Goal: Task Accomplishment & Management: Manage account settings

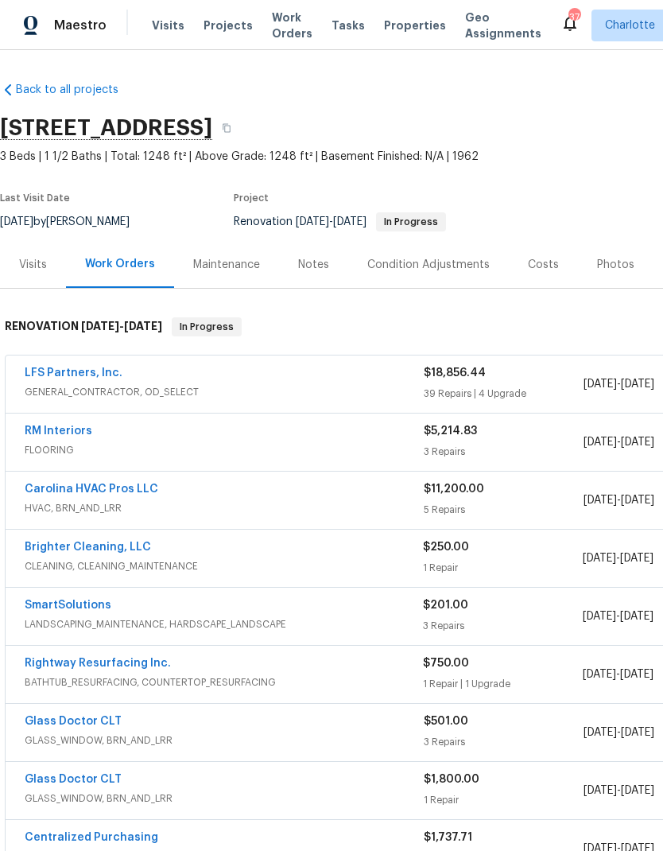
click at [88, 377] on link "LFS Partners, Inc." at bounding box center [74, 372] width 98 height 11
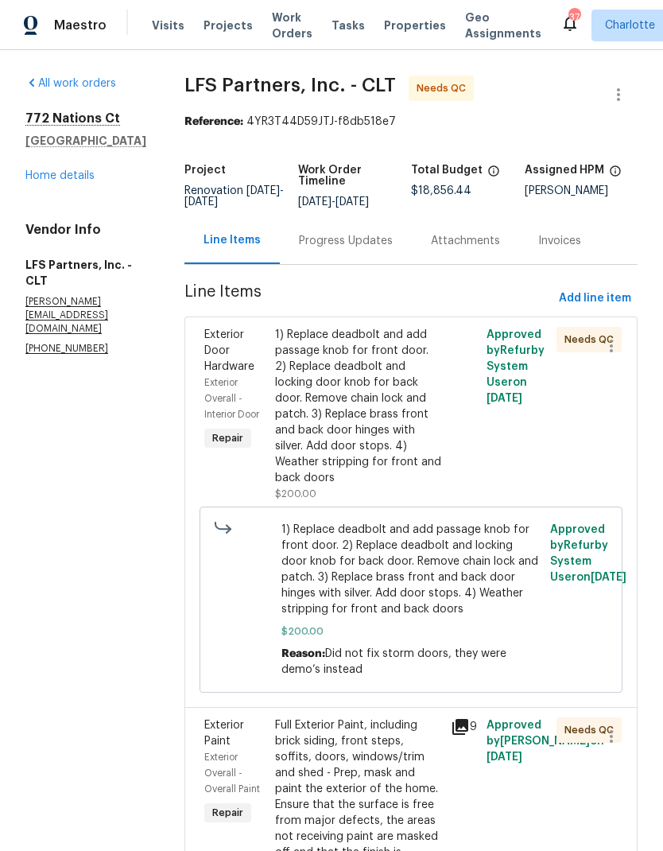
click at [204, 395] on span "Exterior Overall - Interior Door" at bounding box center [231, 398] width 55 height 41
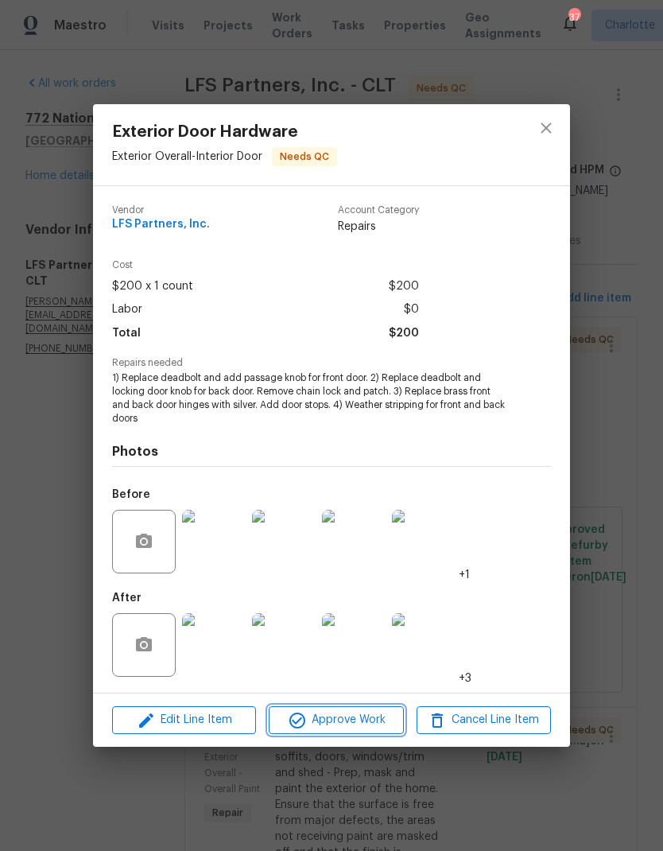
click at [346, 723] on span "Approve Work" at bounding box center [336, 720] width 125 height 20
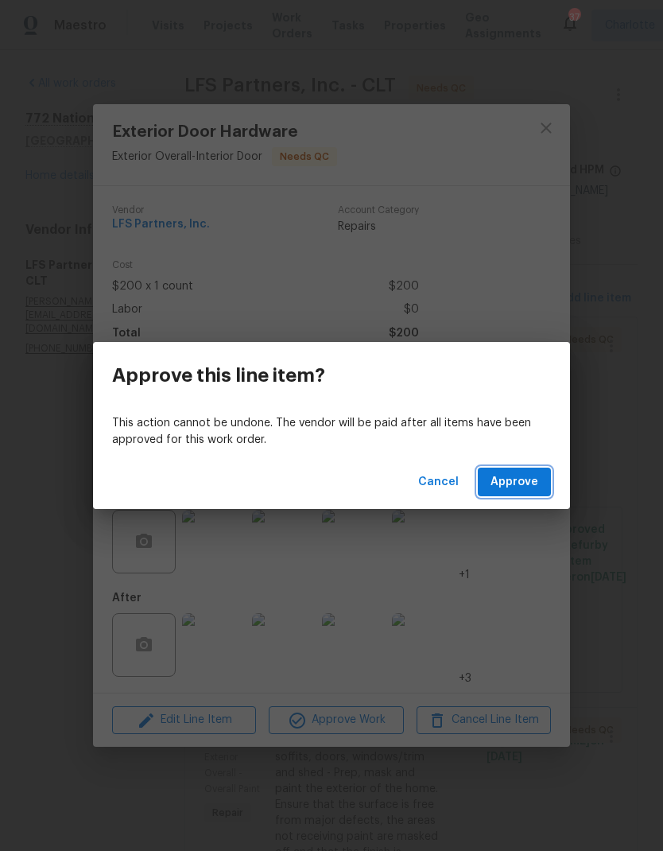
click at [523, 489] on span "Approve" at bounding box center [515, 482] width 48 height 20
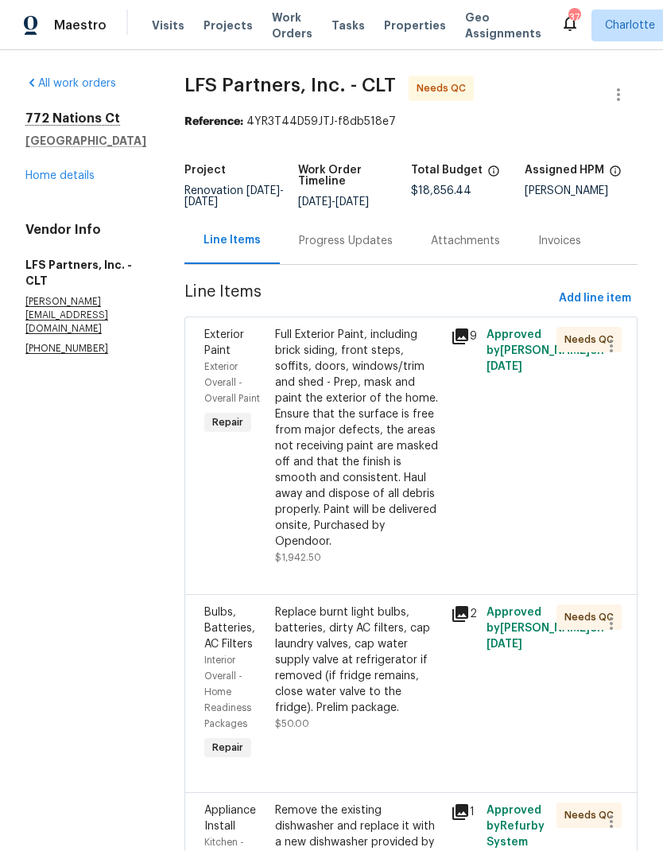
click at [211, 348] on span "Exterior Paint" at bounding box center [224, 342] width 40 height 27
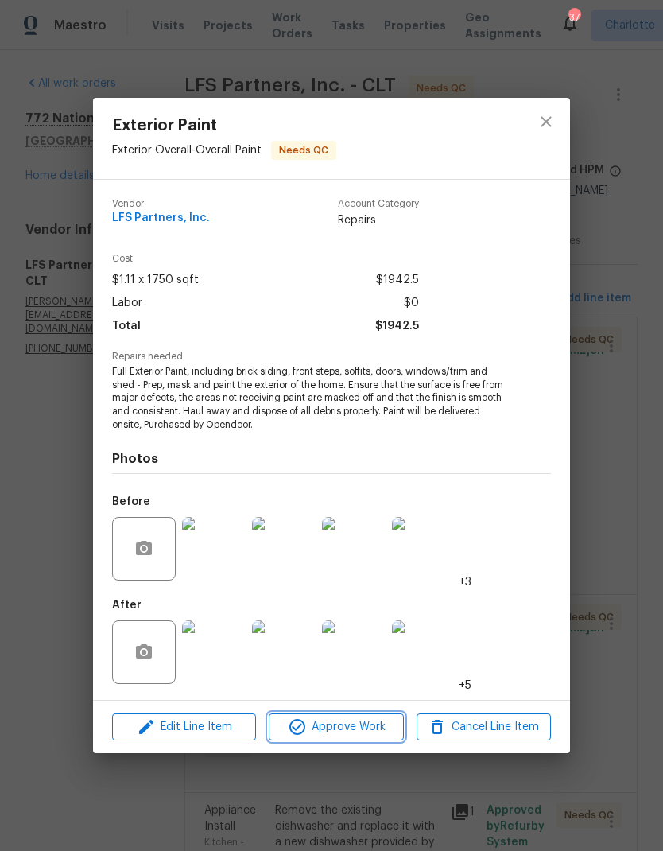
click at [340, 729] on span "Approve Work" at bounding box center [336, 727] width 125 height 20
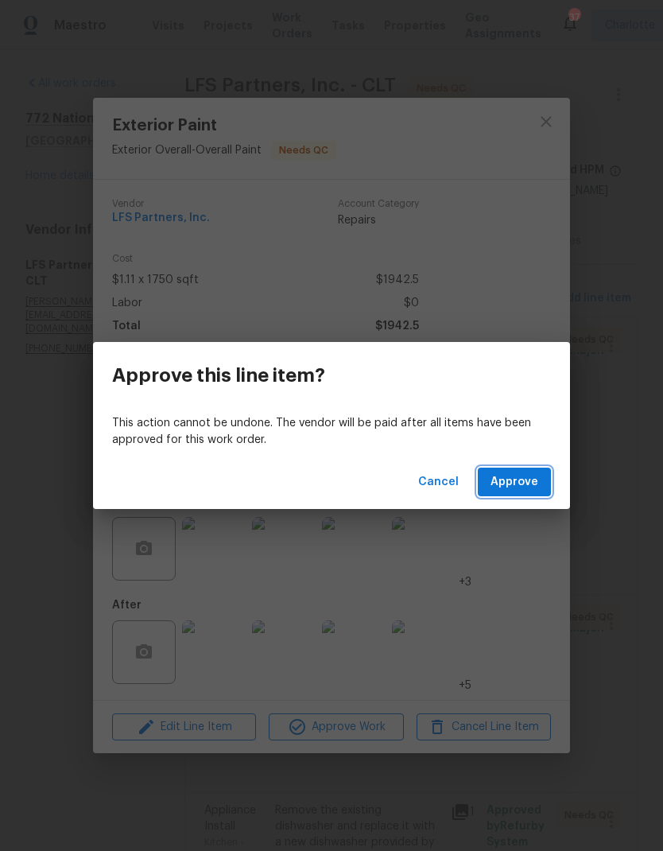
click at [523, 476] on span "Approve" at bounding box center [515, 482] width 48 height 20
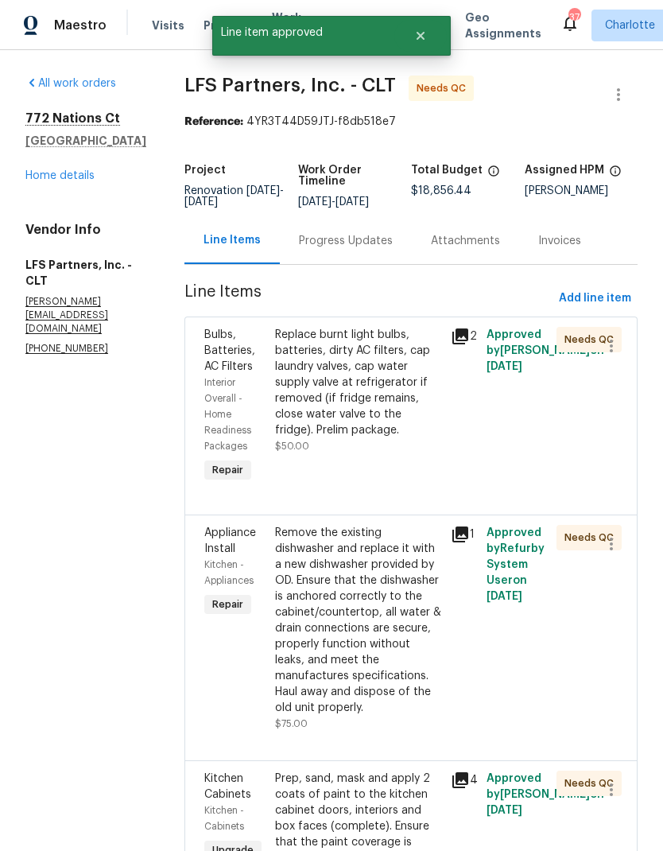
click at [215, 360] on div "Bulbs, Batteries, AC Filters" at bounding box center [234, 351] width 61 height 48
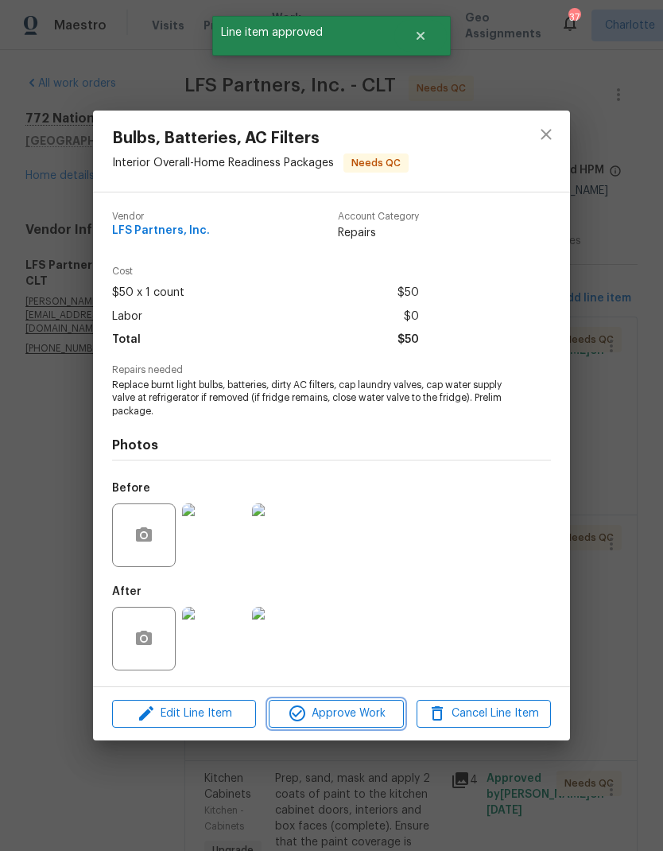
click at [335, 711] on span "Approve Work" at bounding box center [336, 714] width 125 height 20
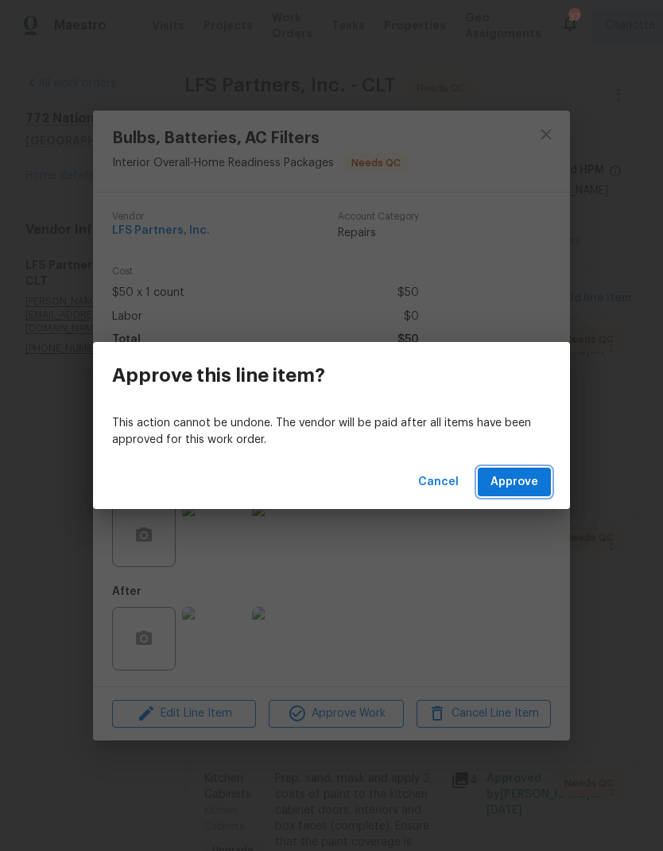
click at [512, 494] on button "Approve" at bounding box center [514, 482] width 73 height 29
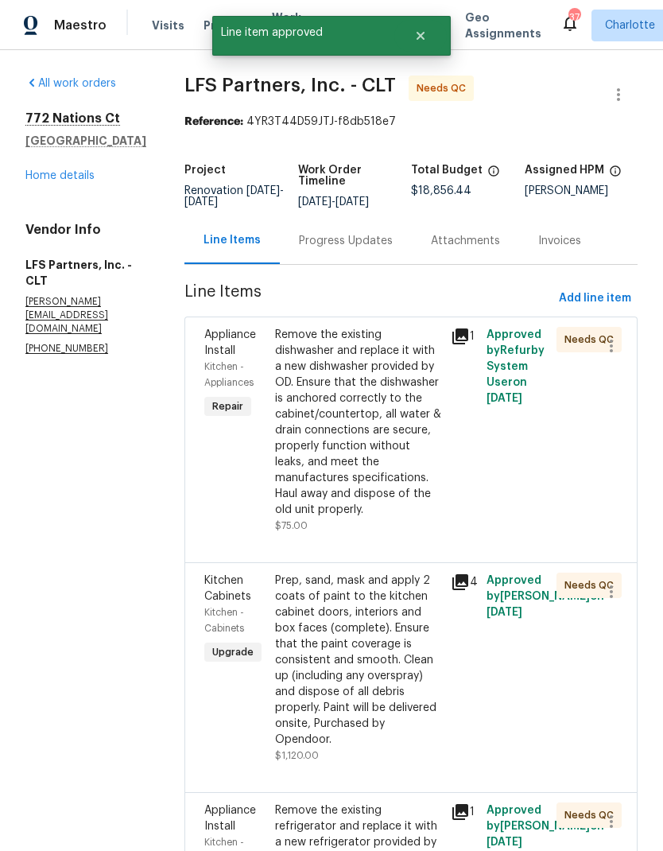
click at [458, 337] on icon at bounding box center [460, 336] width 19 height 19
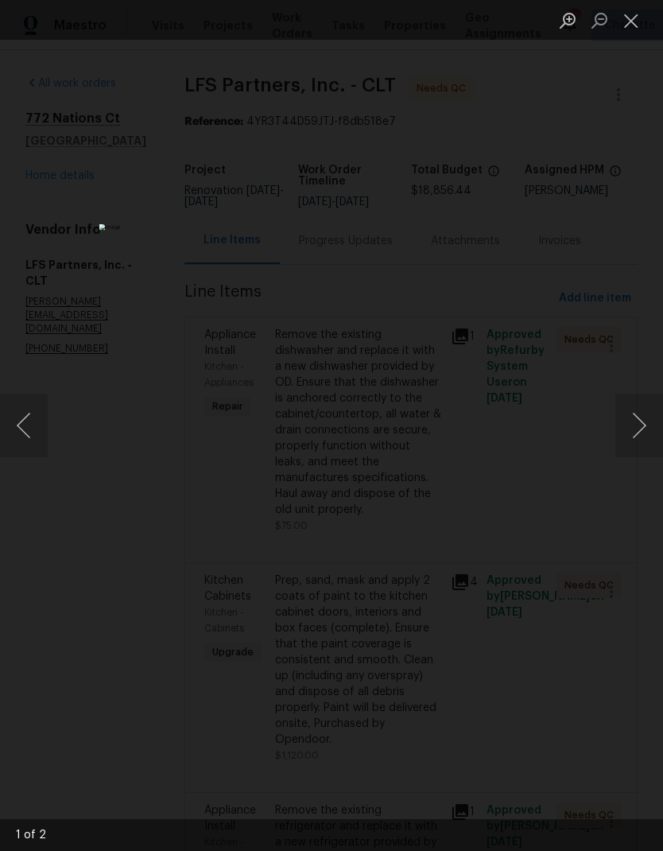
click at [632, 21] on button "Close lightbox" at bounding box center [632, 20] width 32 height 28
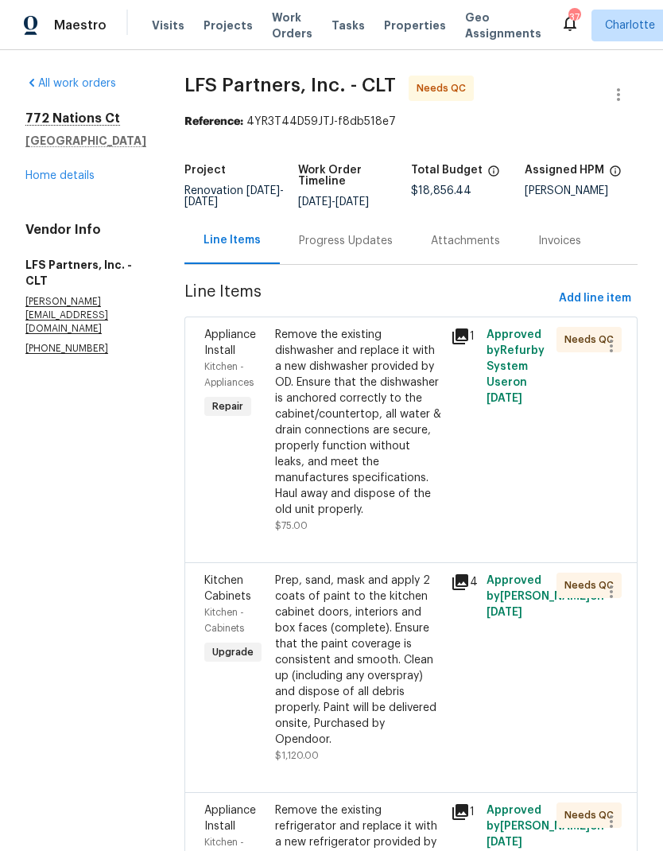
click at [204, 365] on span "Kitchen - Appliances" at bounding box center [228, 374] width 49 height 25
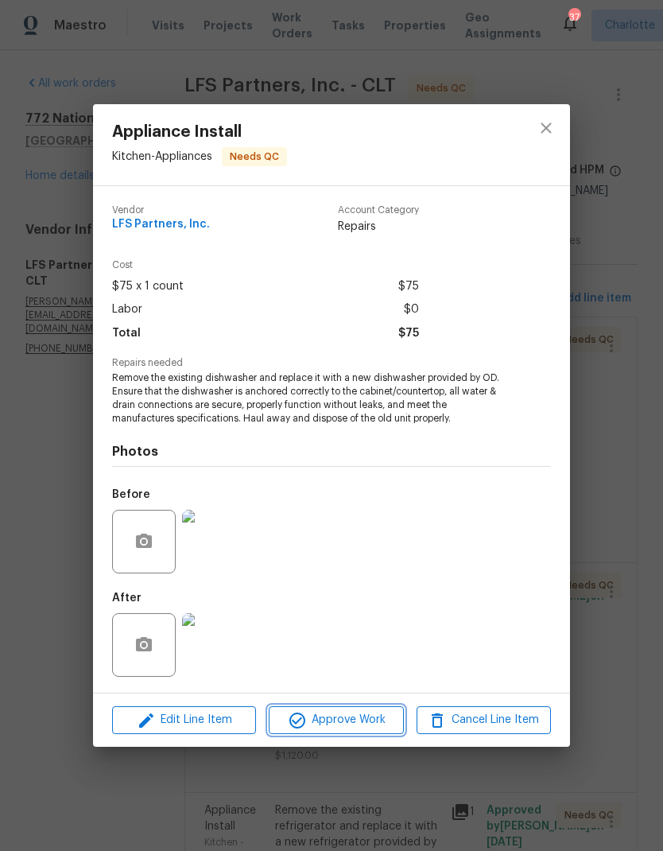
click at [330, 716] on span "Approve Work" at bounding box center [336, 720] width 125 height 20
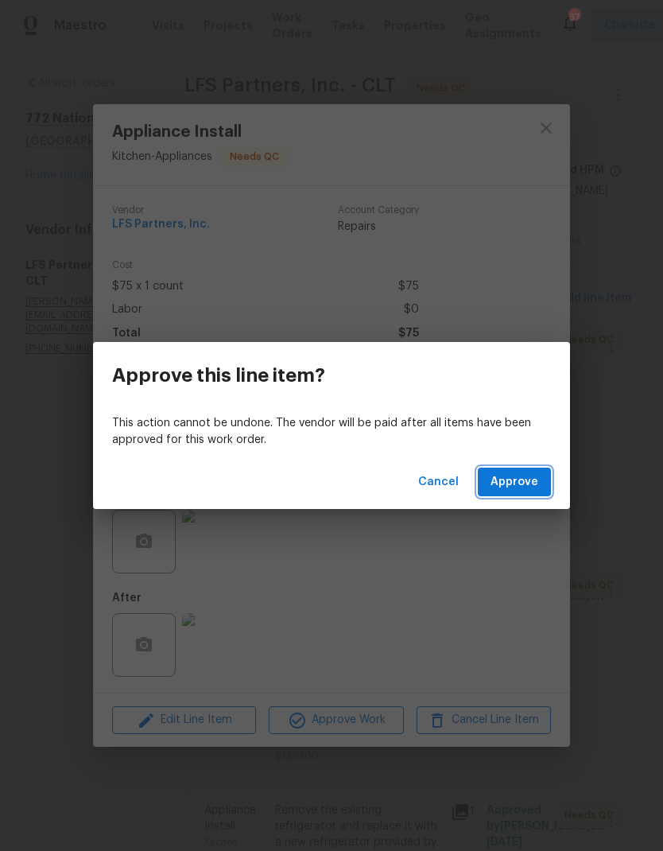
click at [515, 492] on button "Approve" at bounding box center [514, 482] width 73 height 29
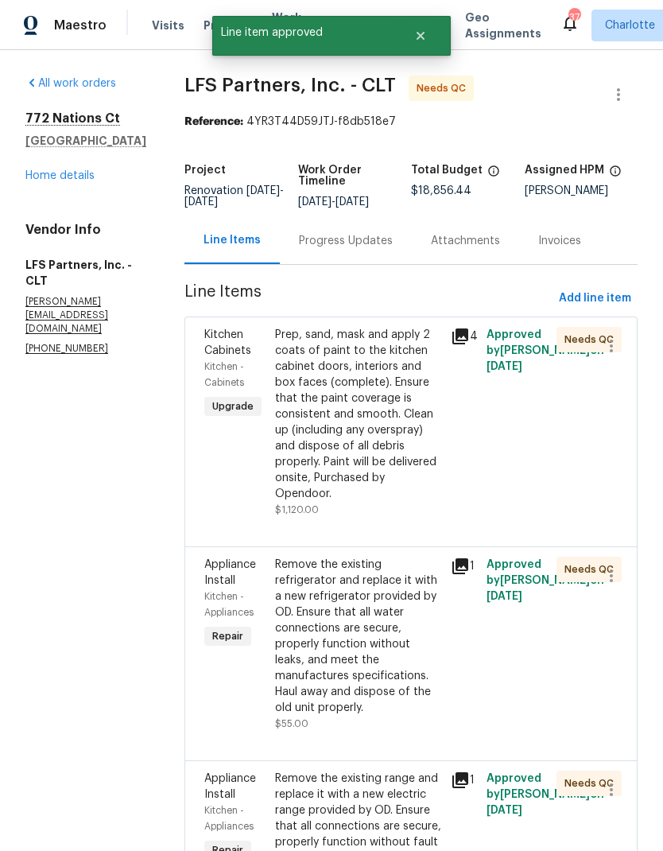
click at [220, 351] on span "Kitchen Cabinets" at bounding box center [227, 342] width 47 height 27
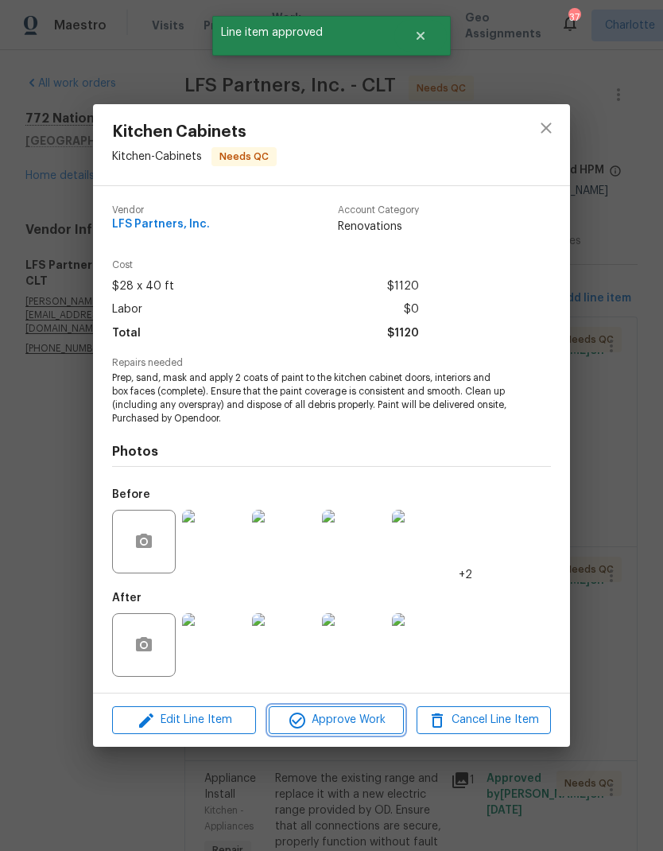
click at [336, 726] on span "Approve Work" at bounding box center [336, 720] width 125 height 20
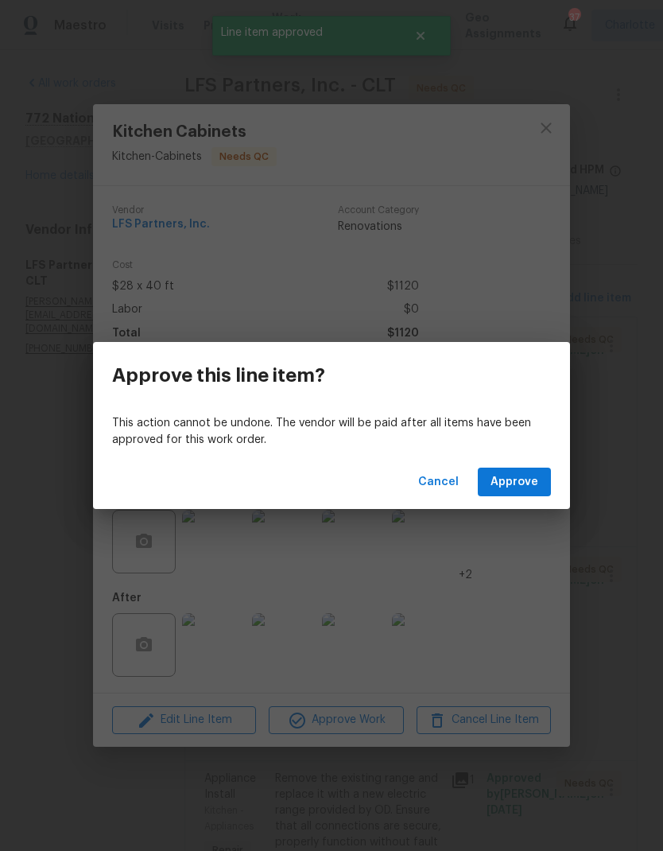
click at [527, 479] on span "Approve" at bounding box center [515, 482] width 48 height 20
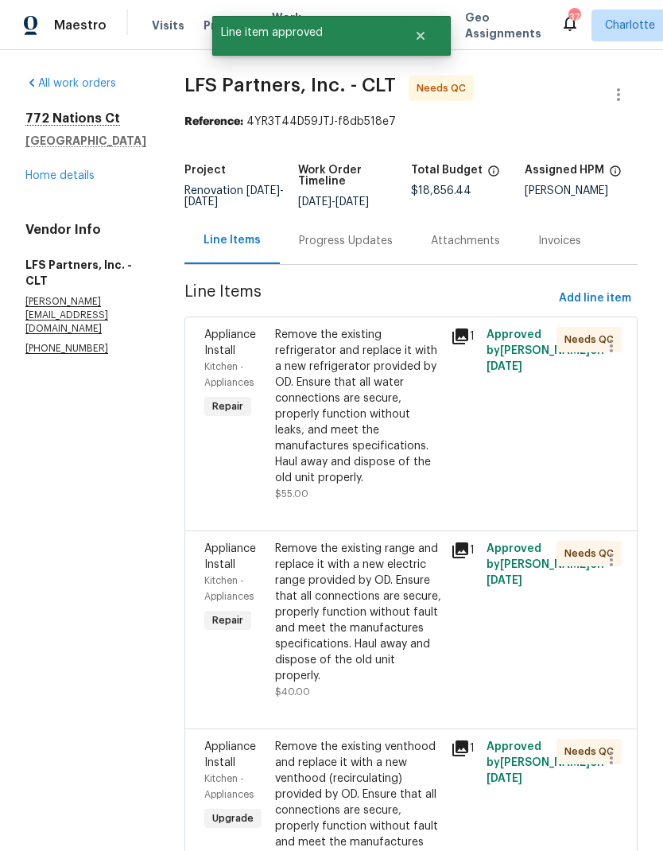
click at [227, 342] on div "Appliance Install" at bounding box center [234, 343] width 61 height 32
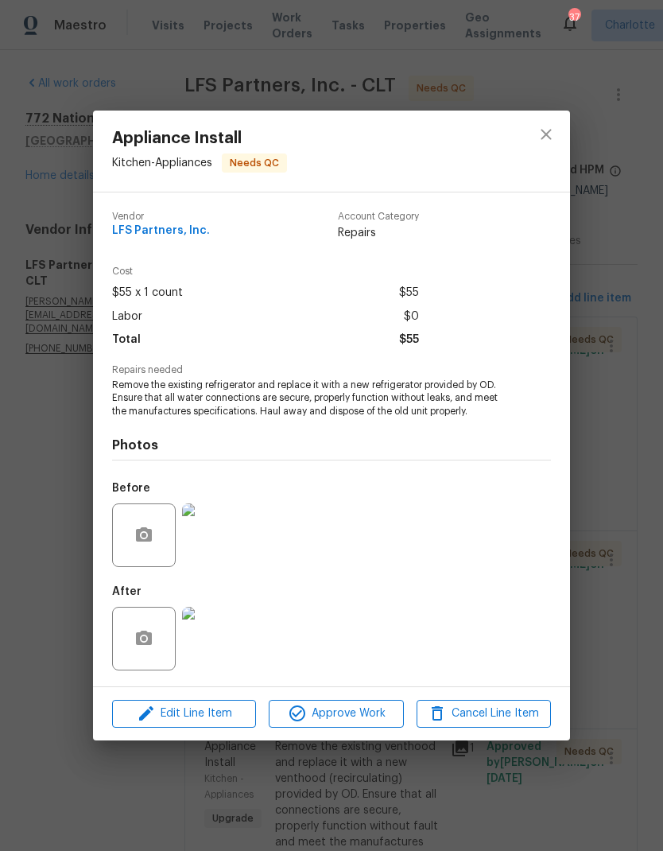
click at [237, 644] on img at bounding box center [214, 639] width 64 height 64
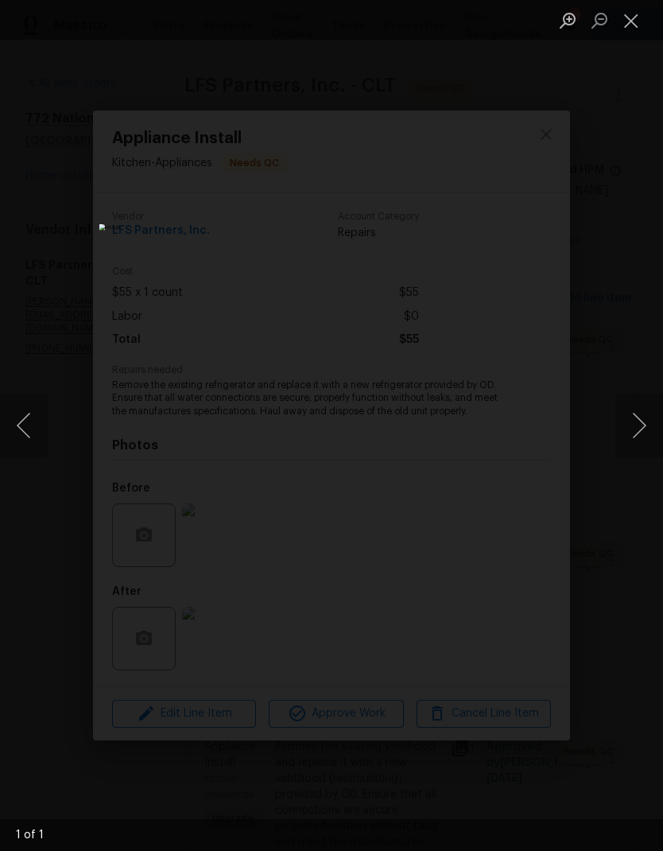
click at [636, 23] on button "Close lightbox" at bounding box center [632, 20] width 32 height 28
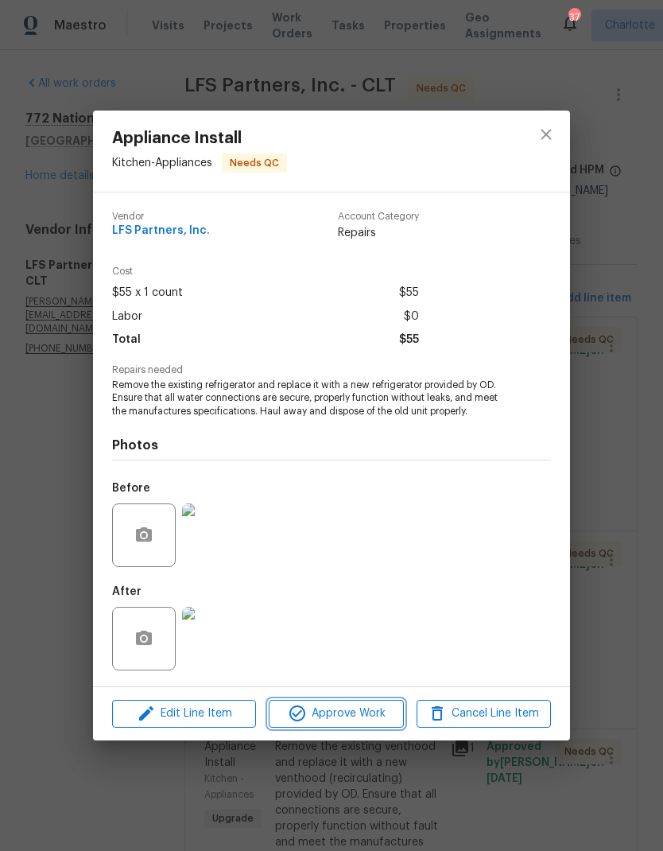
click at [344, 715] on span "Approve Work" at bounding box center [336, 714] width 125 height 20
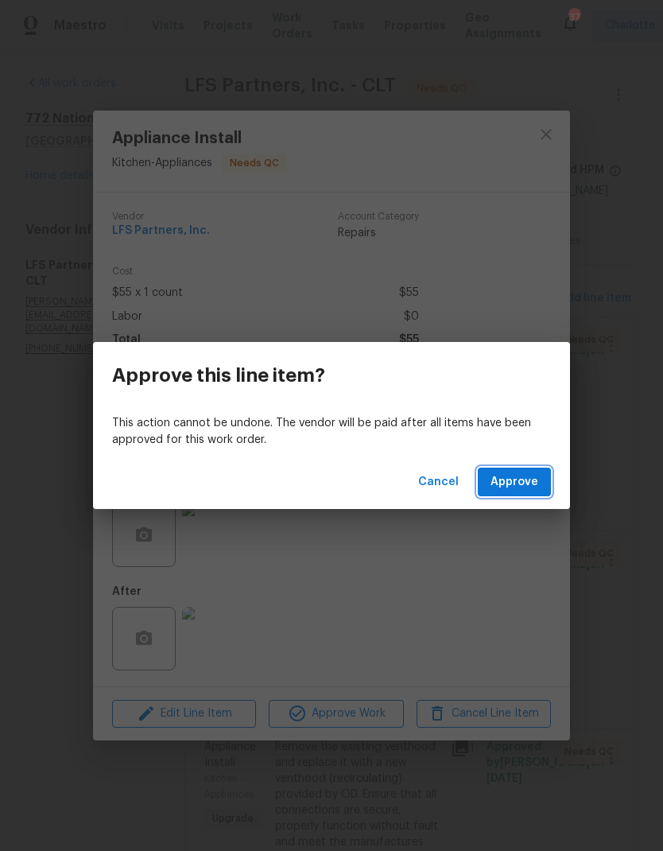
click at [491, 494] on button "Approve" at bounding box center [514, 482] width 73 height 29
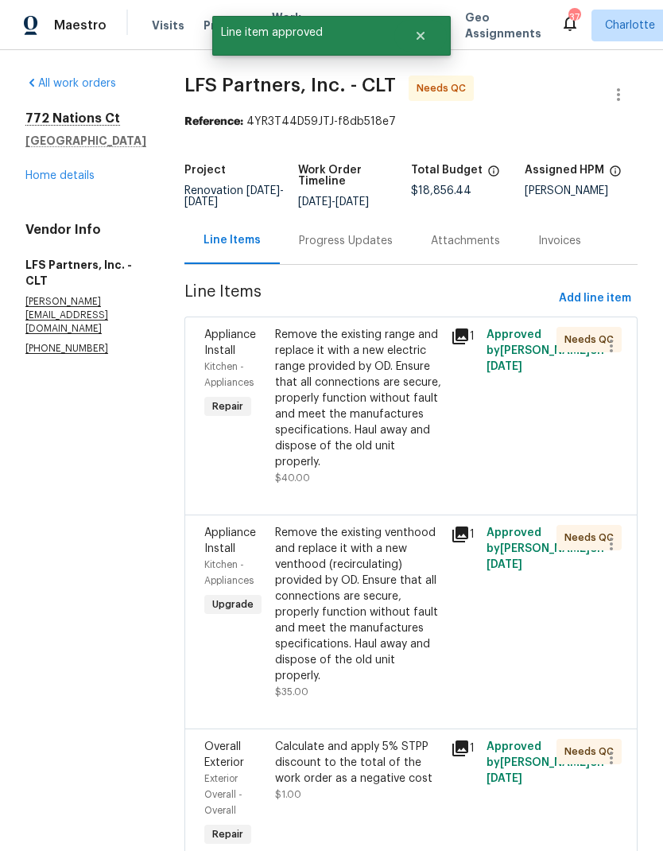
click at [228, 350] on div "Appliance Install" at bounding box center [234, 343] width 61 height 32
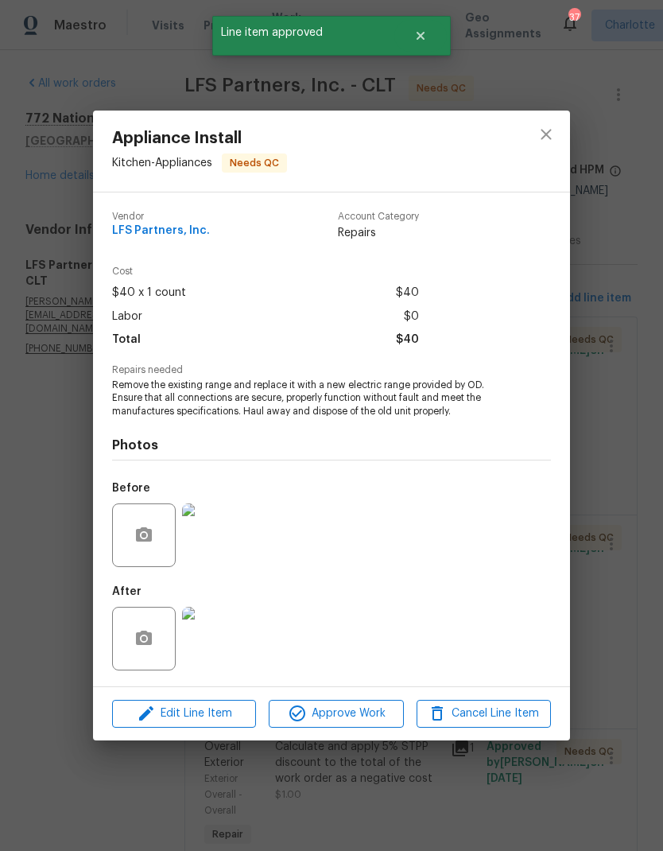
click at [210, 633] on img at bounding box center [214, 639] width 64 height 64
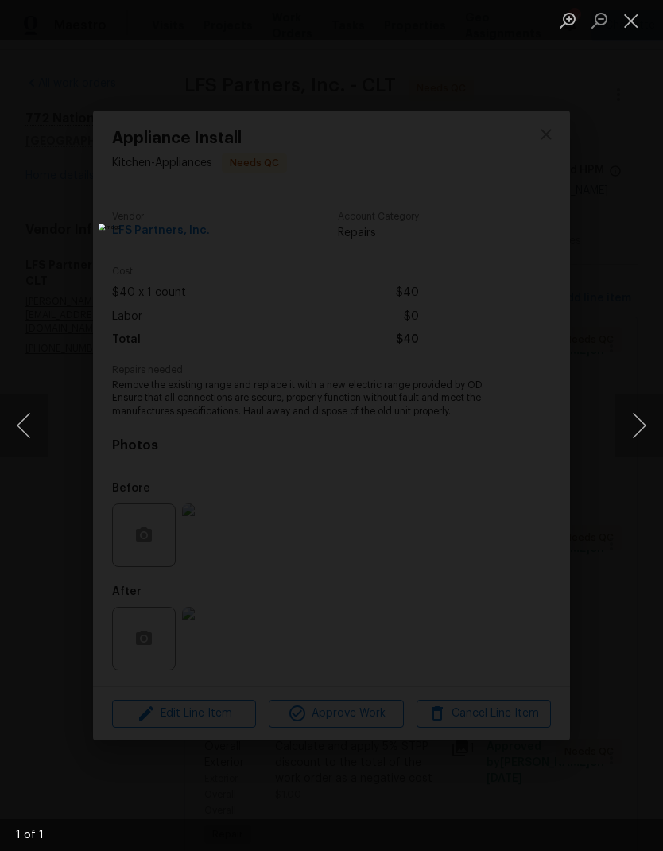
click at [640, 28] on button "Close lightbox" at bounding box center [632, 20] width 32 height 28
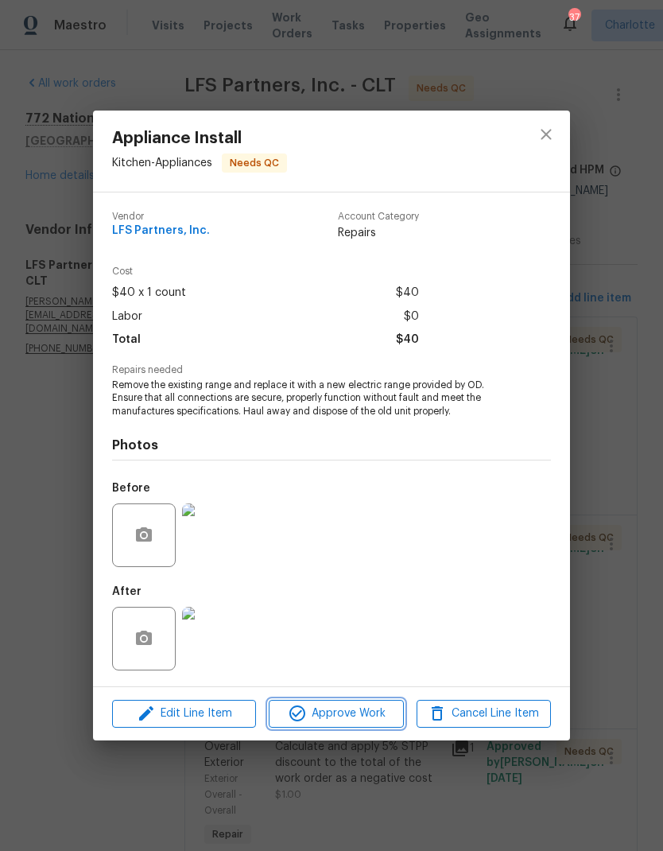
click at [346, 718] on span "Approve Work" at bounding box center [336, 714] width 125 height 20
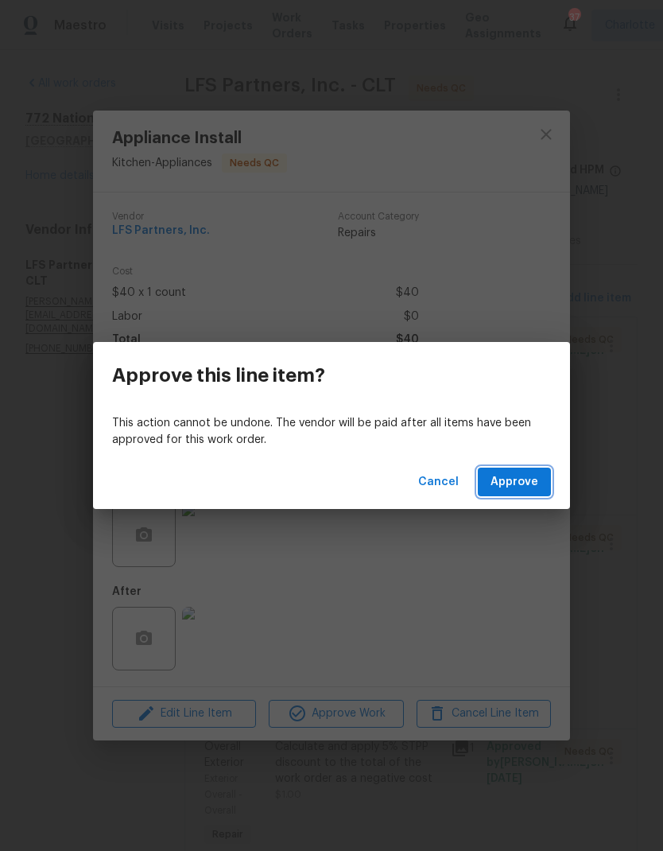
click at [515, 476] on span "Approve" at bounding box center [515, 482] width 48 height 20
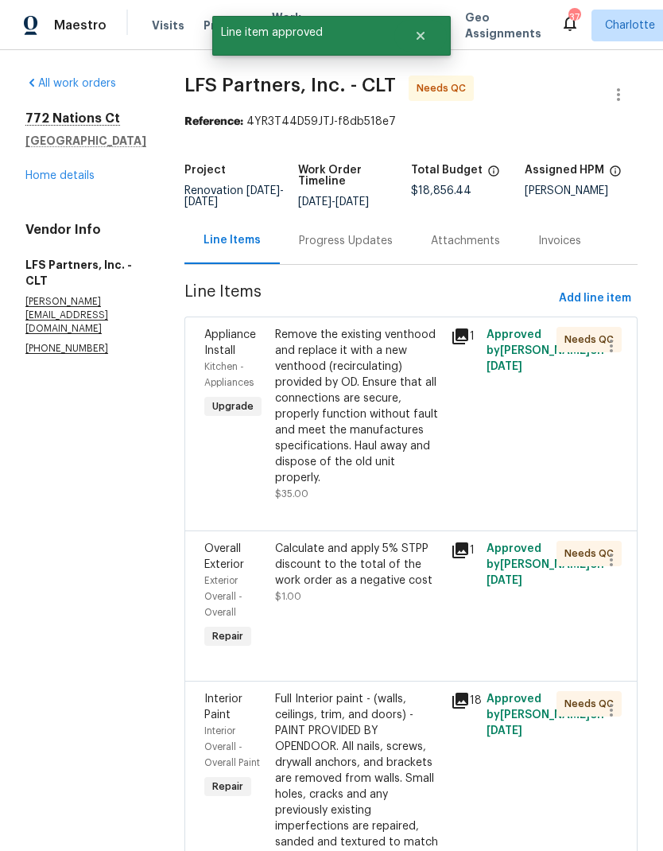
click at [460, 341] on icon at bounding box center [461, 337] width 16 height 16
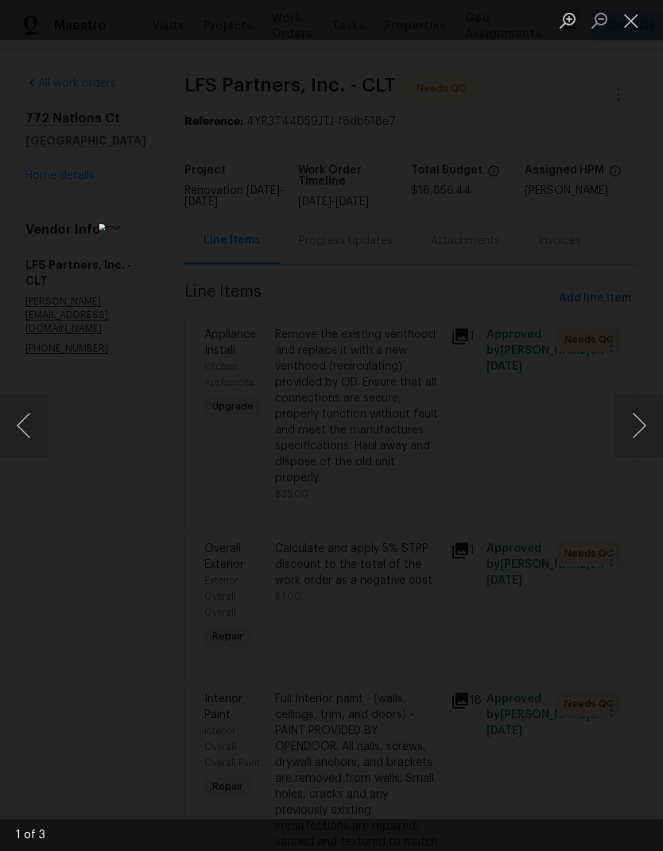
click at [642, 18] on button "Close lightbox" at bounding box center [632, 20] width 32 height 28
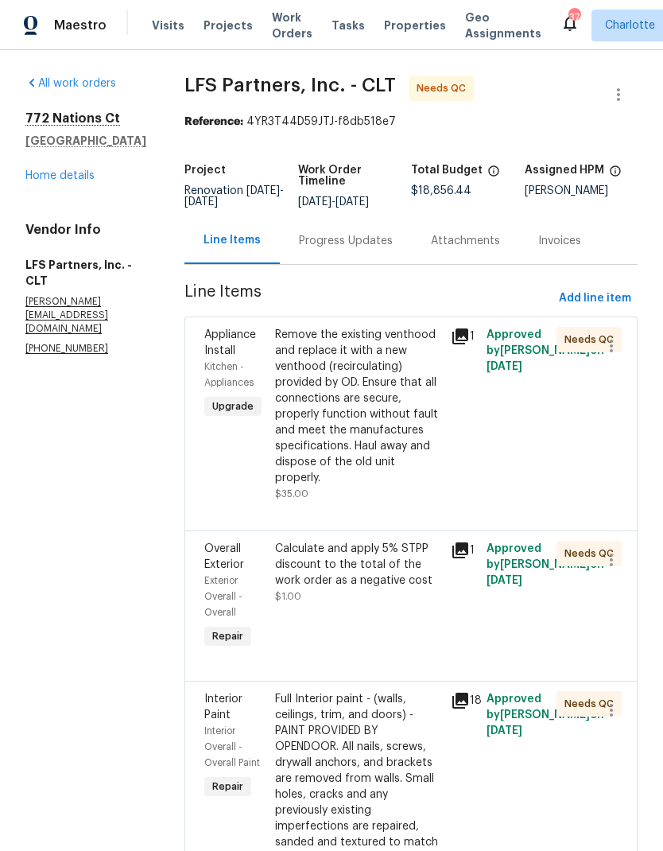
click at [227, 336] on span "Appliance Install" at bounding box center [230, 342] width 52 height 27
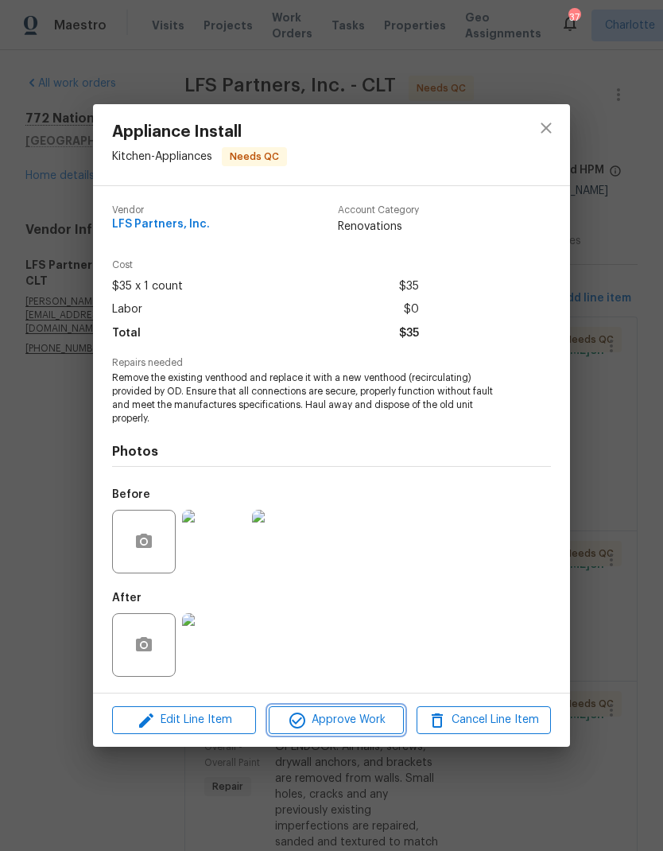
click at [343, 722] on span "Approve Work" at bounding box center [336, 720] width 125 height 20
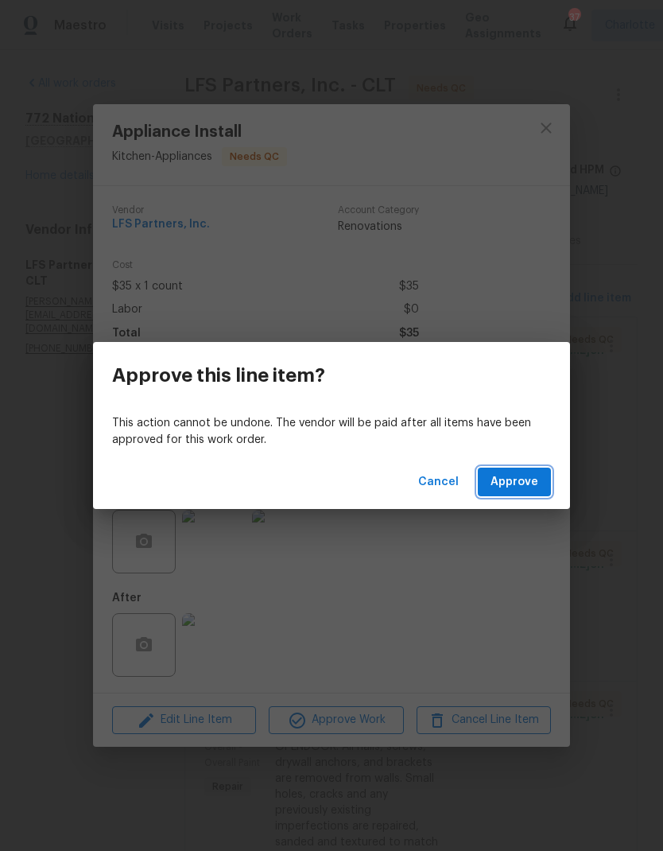
click at [526, 484] on span "Approve" at bounding box center [515, 482] width 48 height 20
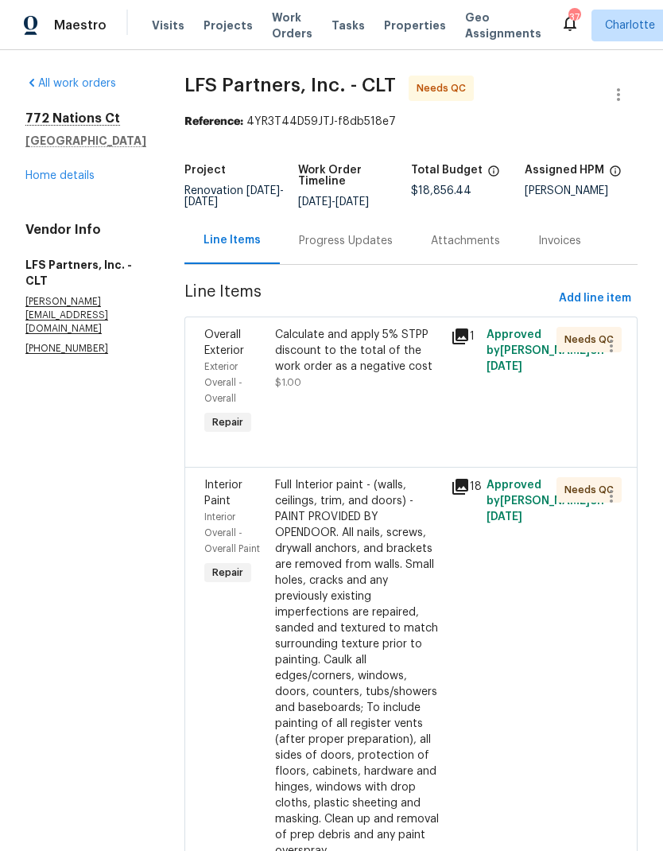
click at [218, 335] on span "Overall Exterior" at bounding box center [224, 342] width 40 height 27
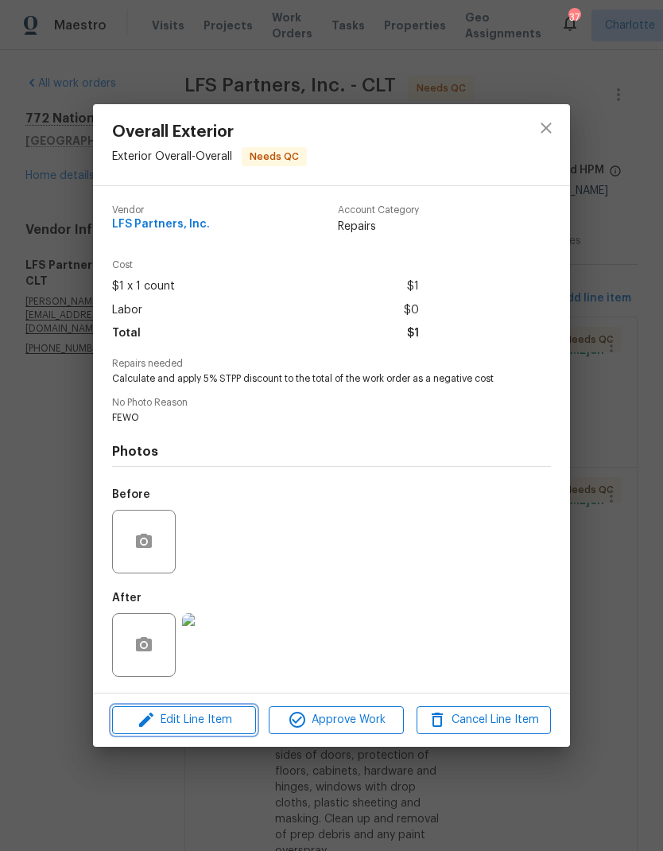
click at [197, 734] on button "Edit Line Item" at bounding box center [184, 720] width 144 height 28
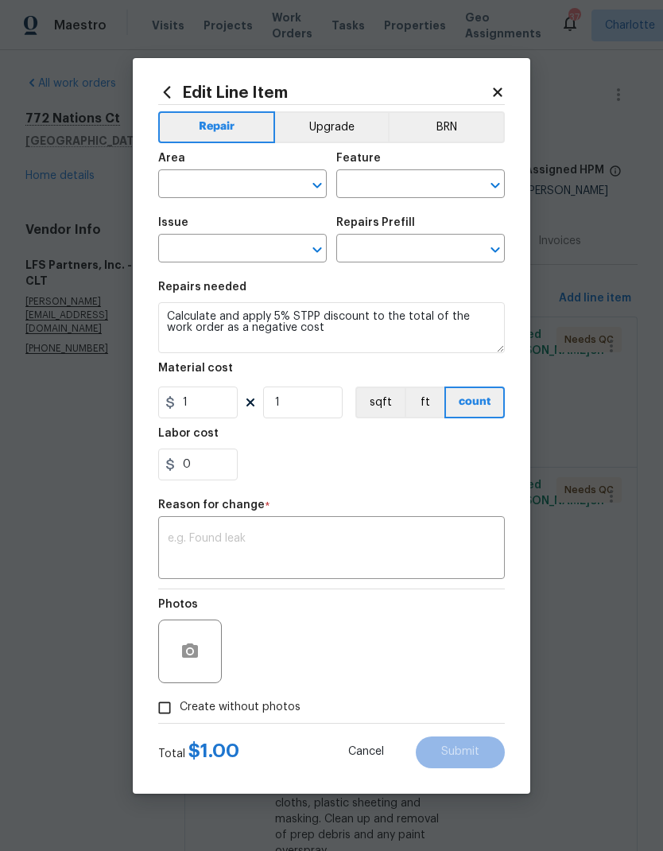
type input "Exterior Overall"
type input "Overall"
type input "Overall Exterior"
type input "Strategic Trade Partner Discount $1.00"
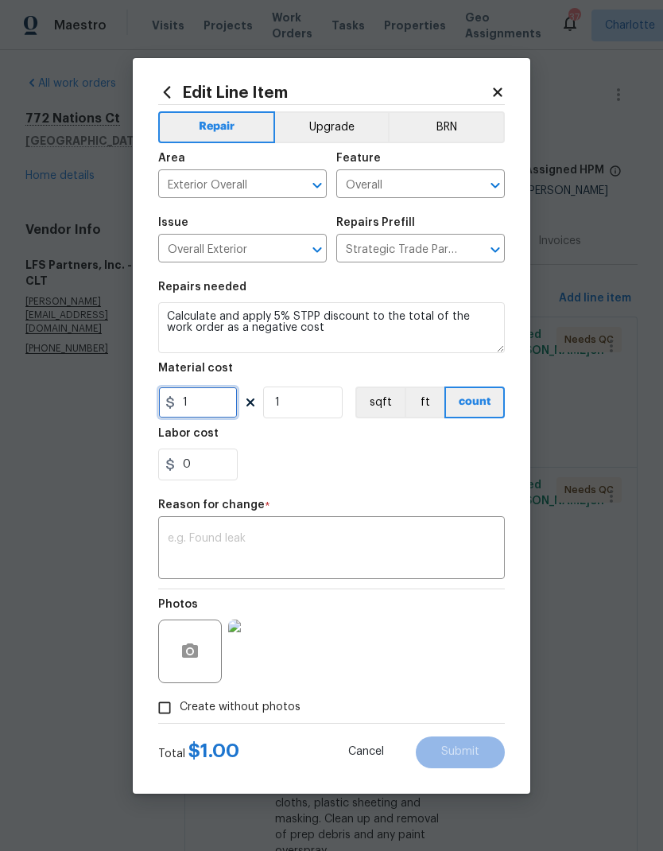
click at [179, 411] on input "1" at bounding box center [198, 403] width 80 height 32
click at [179, 403] on input "942.82" at bounding box center [198, 403] width 80 height 32
type input "-942.82"
click at [350, 472] on div "0" at bounding box center [331, 465] width 347 height 32
click at [355, 546] on textarea at bounding box center [332, 549] width 328 height 33
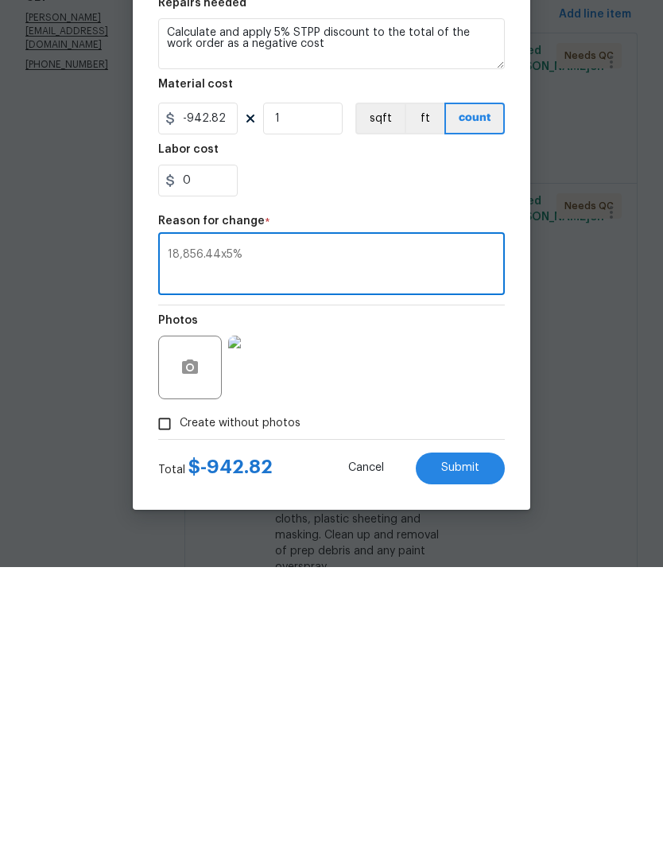
type textarea "18,856.44x5%"
click at [468, 746] on span "Submit" at bounding box center [460, 752] width 38 height 12
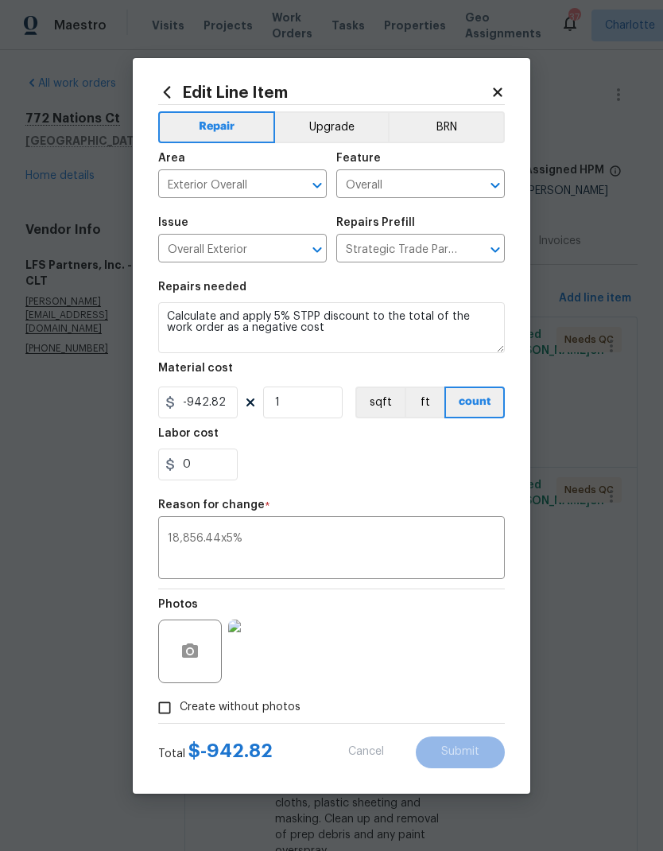
type input "1"
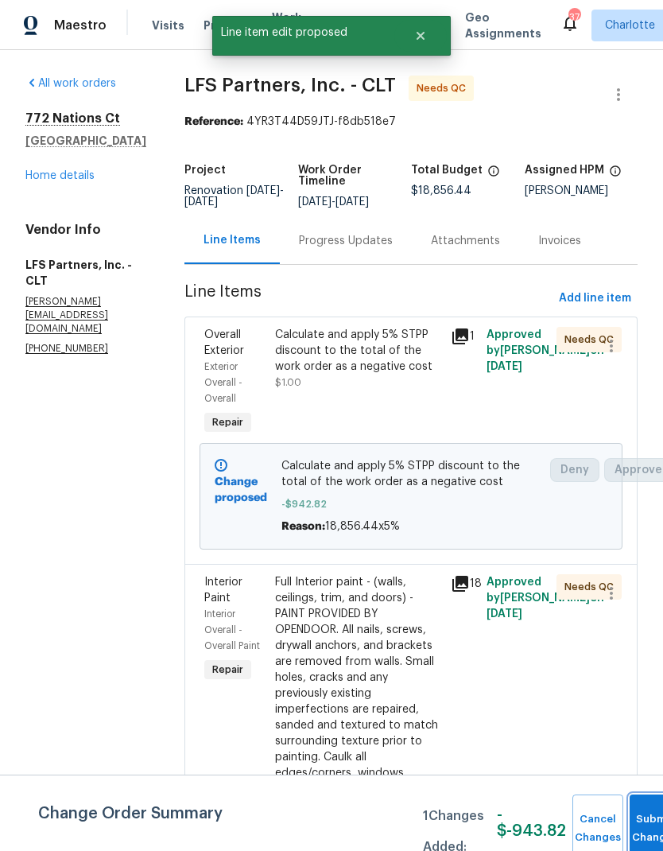
click at [645, 826] on button "Submit Changes" at bounding box center [655, 829] width 51 height 68
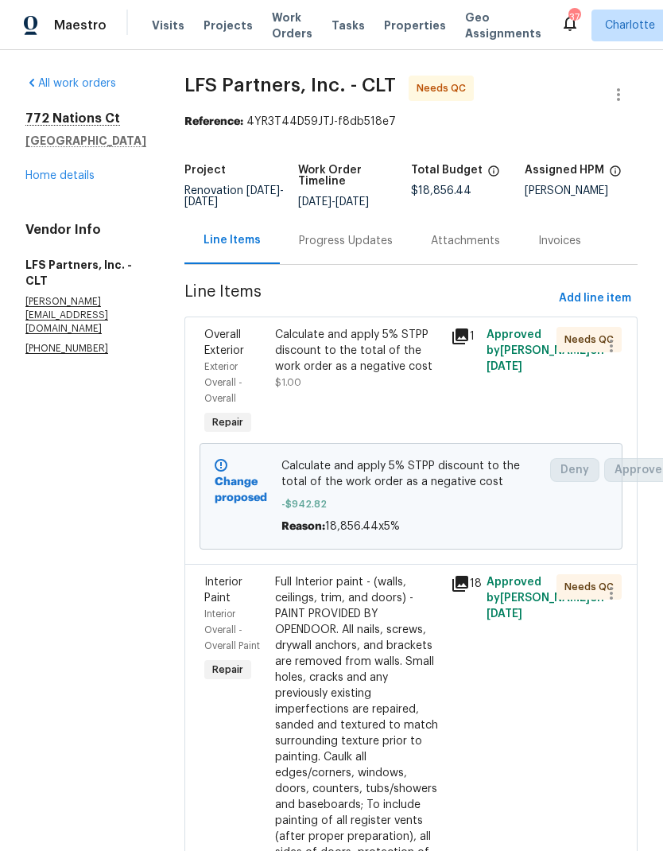
click at [247, 317] on div "Overall Exterior Exterior Overall - Overall Repair Calculate and apply 5% STPP …" at bounding box center [411, 440] width 453 height 247
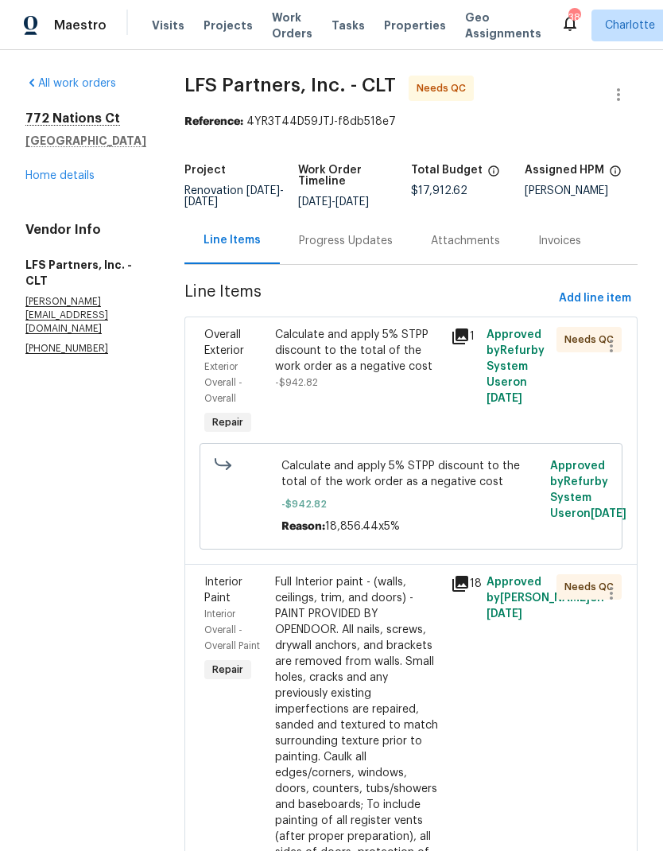
click at [218, 352] on span "Overall Exterior" at bounding box center [224, 342] width 40 height 27
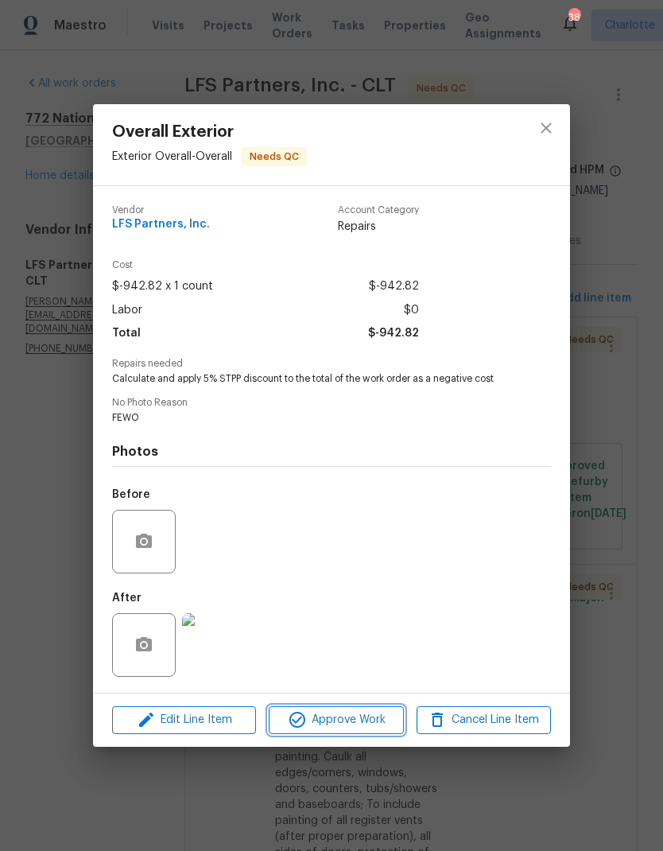
click at [345, 723] on span "Approve Work" at bounding box center [336, 720] width 125 height 20
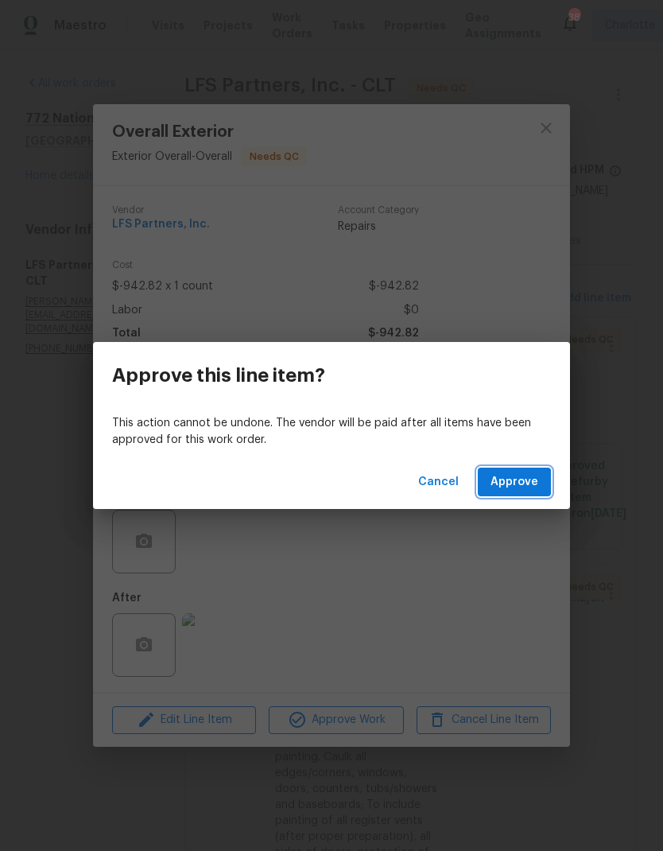
click at [537, 489] on span "Approve" at bounding box center [515, 482] width 48 height 20
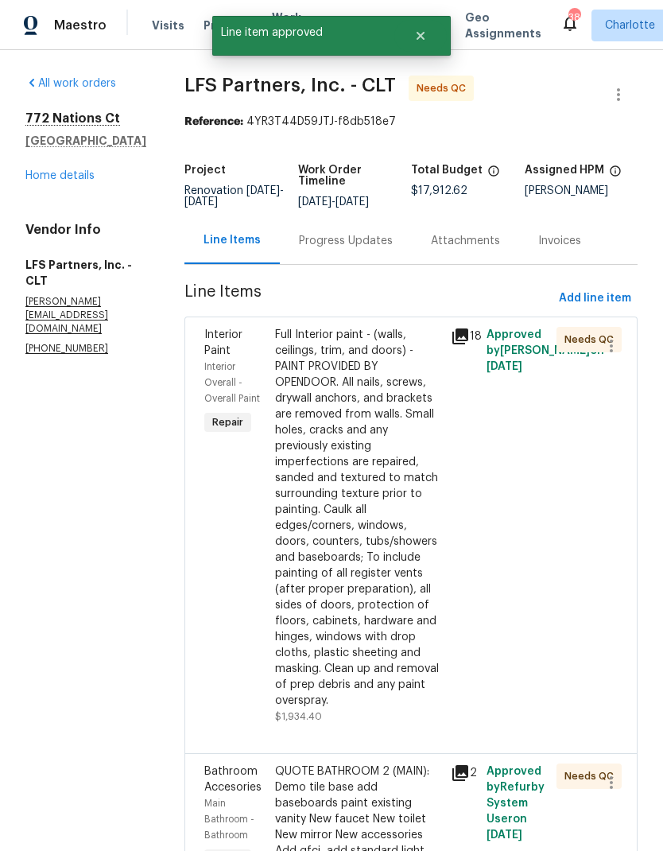
click at [208, 353] on span "Interior Paint" at bounding box center [223, 342] width 38 height 27
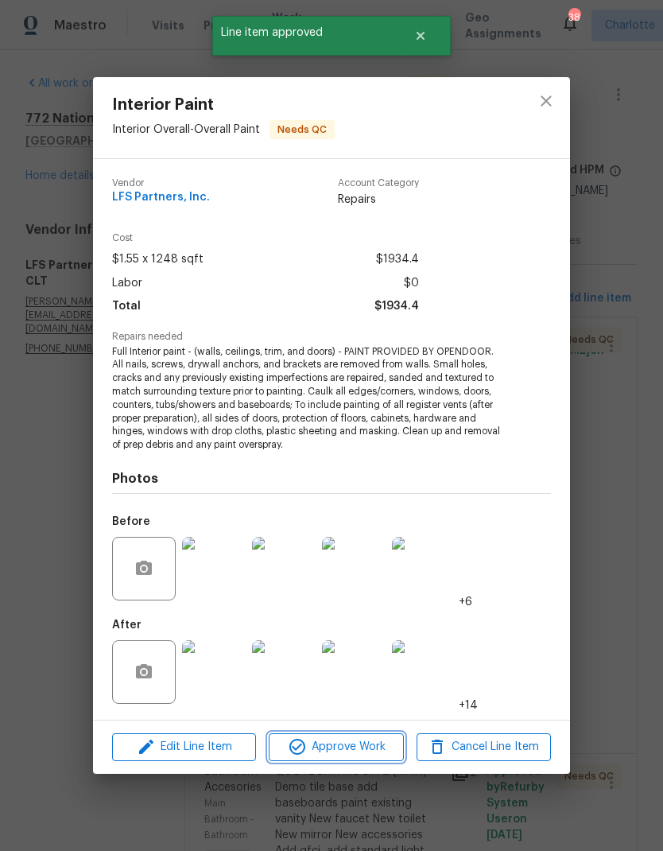
click at [329, 752] on span "Approve Work" at bounding box center [336, 747] width 125 height 20
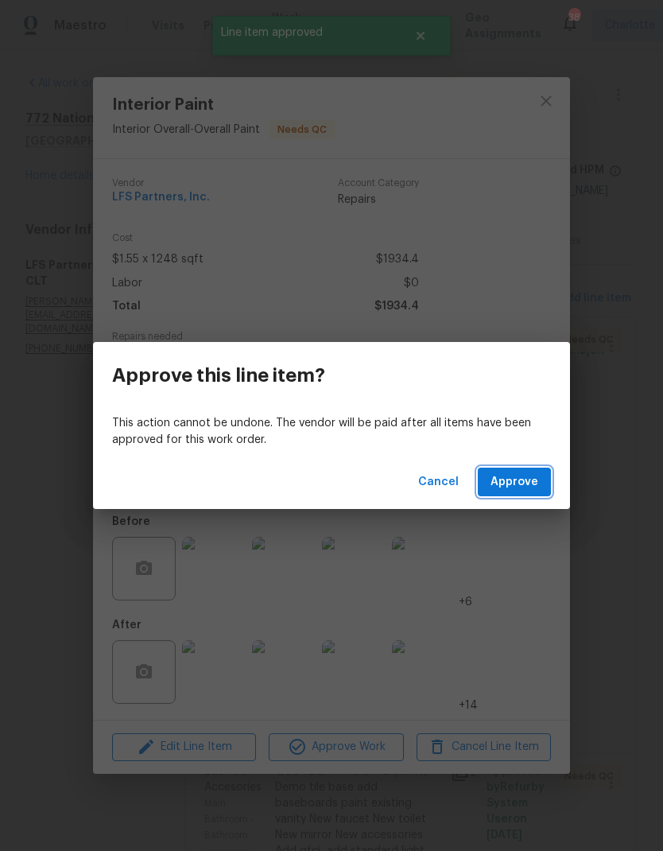
click at [527, 492] on button "Approve" at bounding box center [514, 482] width 73 height 29
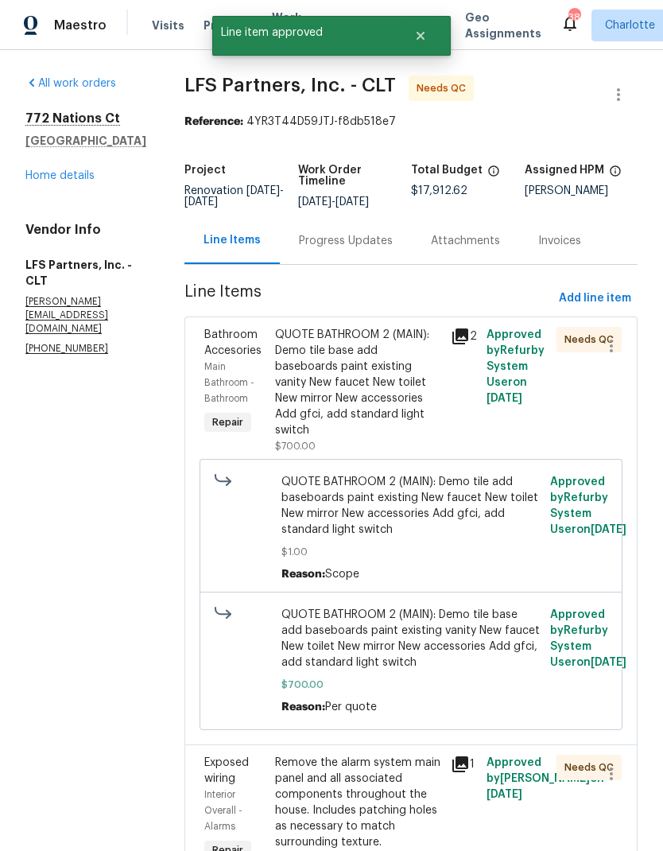
click at [205, 366] on span "Main Bathroom - Bathroom" at bounding box center [229, 382] width 50 height 41
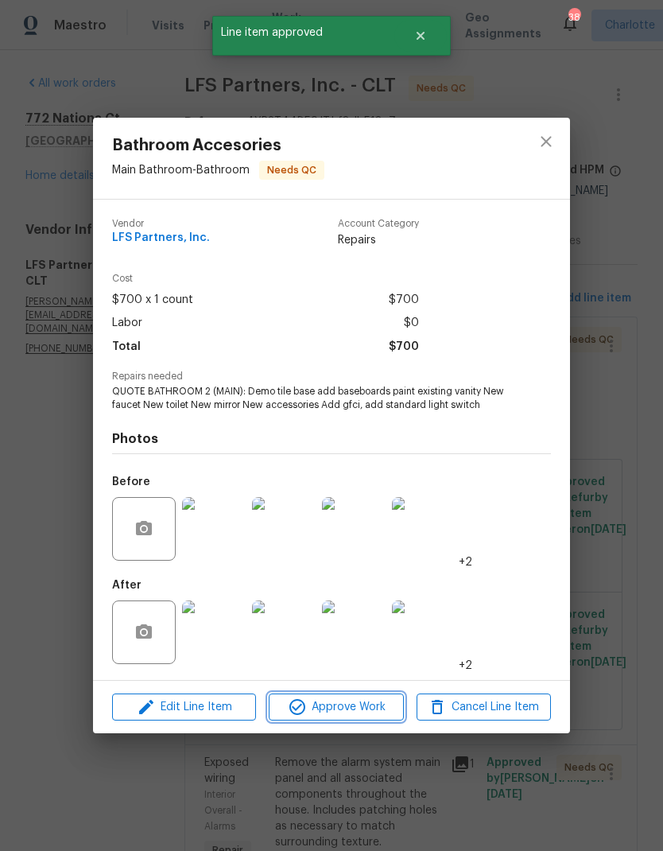
click at [329, 715] on span "Approve Work" at bounding box center [336, 708] width 125 height 20
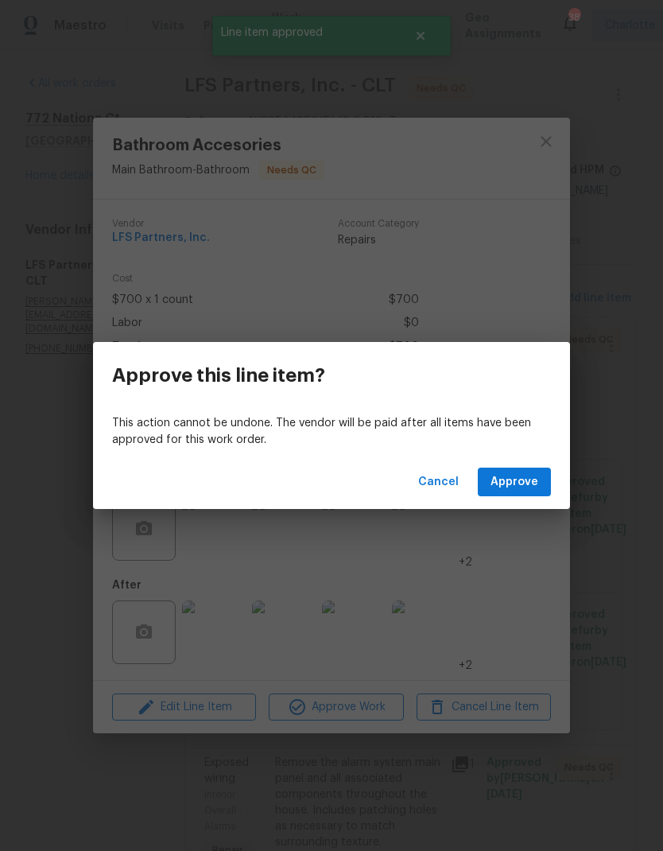
click at [523, 484] on span "Approve" at bounding box center [515, 482] width 48 height 20
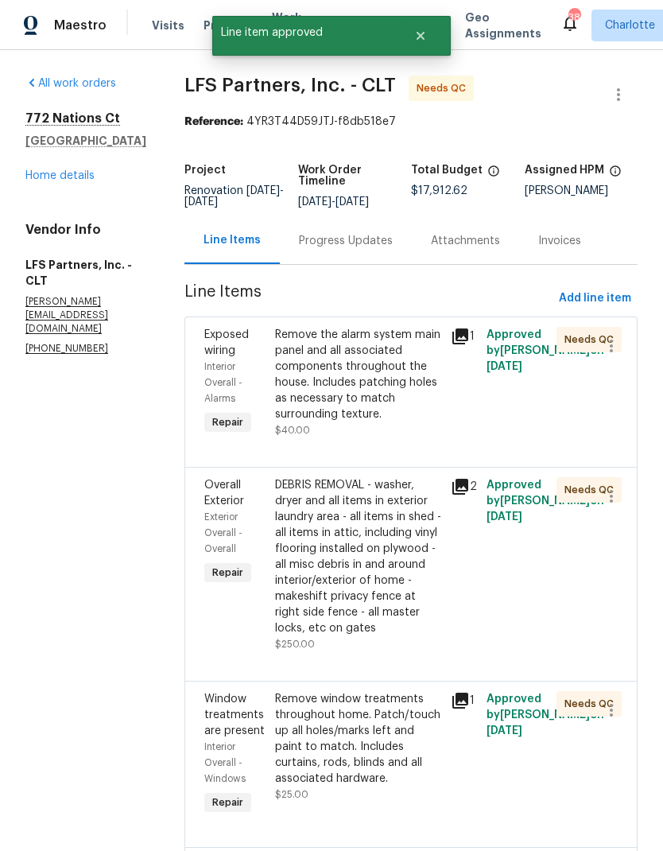
click at [219, 369] on span "Interior Overall - Alarms" at bounding box center [223, 382] width 38 height 41
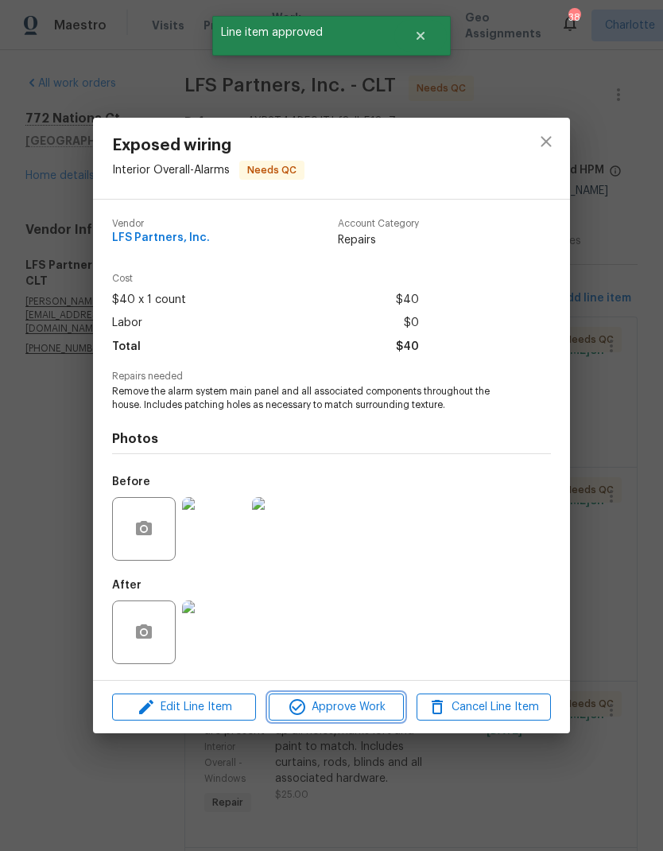
click at [330, 709] on span "Approve Work" at bounding box center [336, 708] width 125 height 20
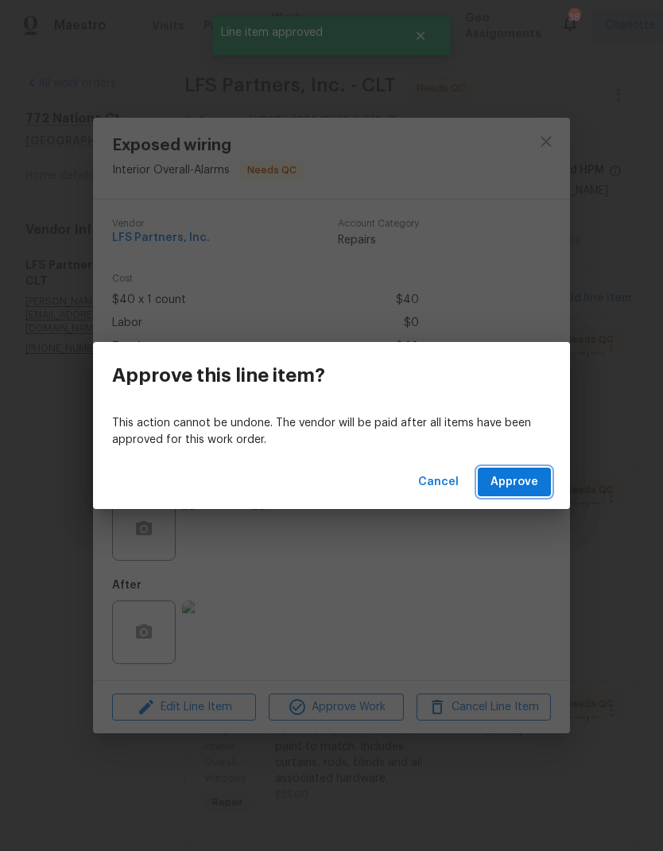
click at [523, 484] on span "Approve" at bounding box center [515, 482] width 48 height 20
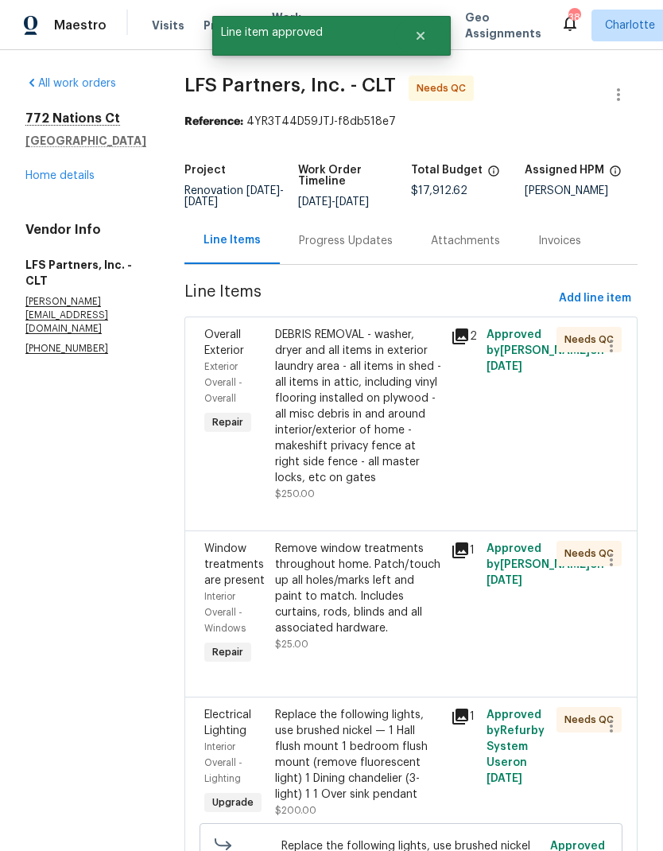
click at [210, 368] on span "Exterior Overall - Overall" at bounding box center [223, 382] width 38 height 41
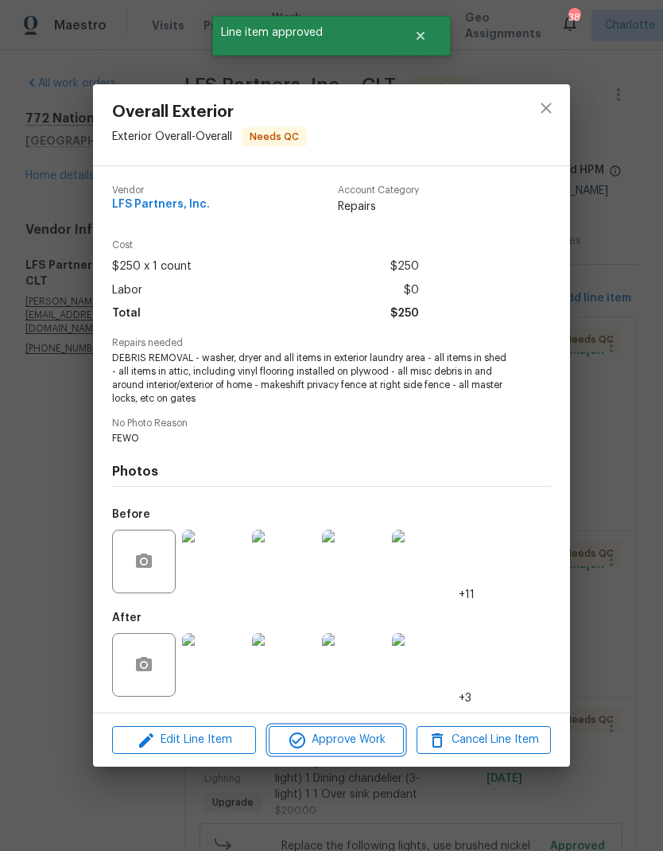
click at [330, 752] on button "Approve Work" at bounding box center [336, 740] width 134 height 28
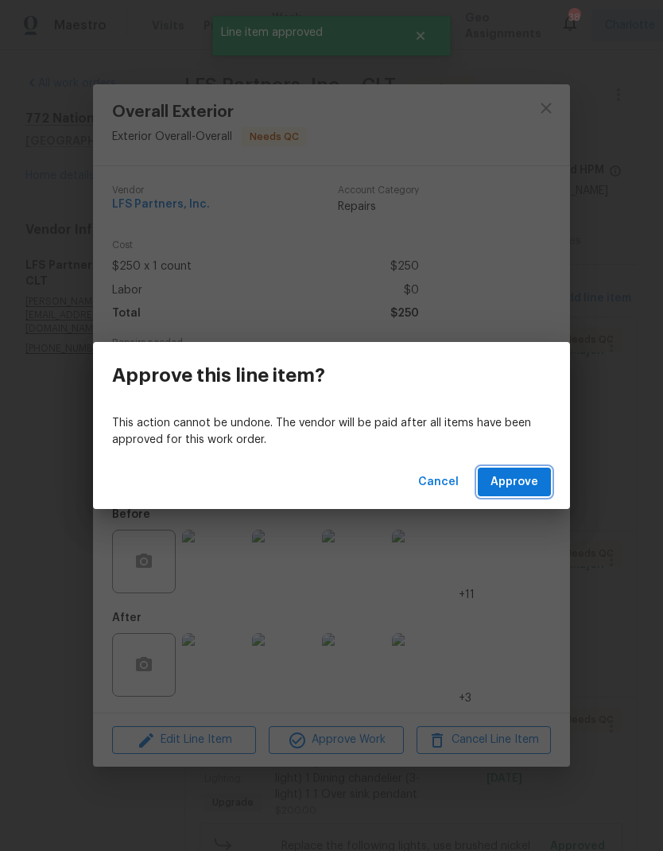
click at [534, 482] on span "Approve" at bounding box center [515, 482] width 48 height 20
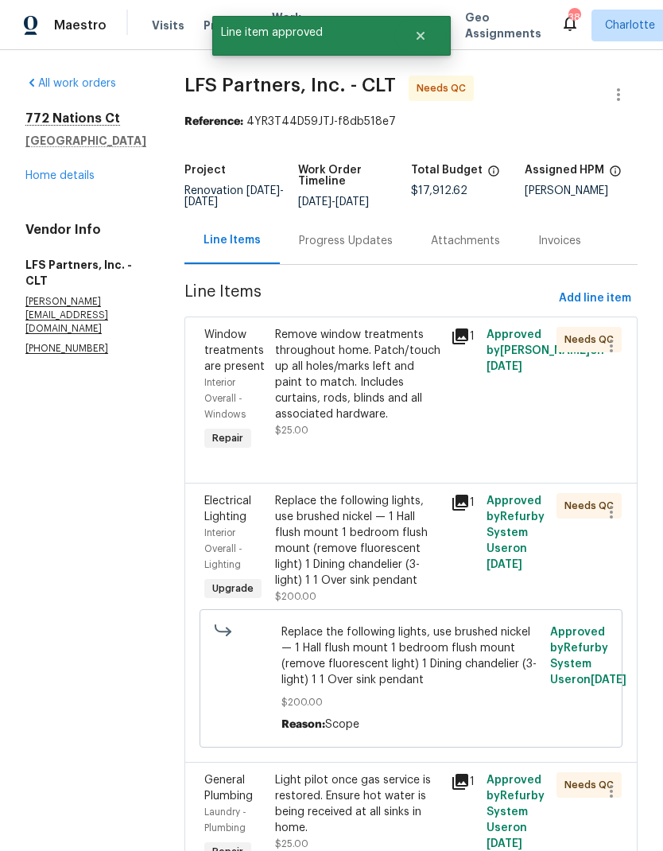
click at [216, 371] on span "Window treatments are present" at bounding box center [234, 350] width 60 height 43
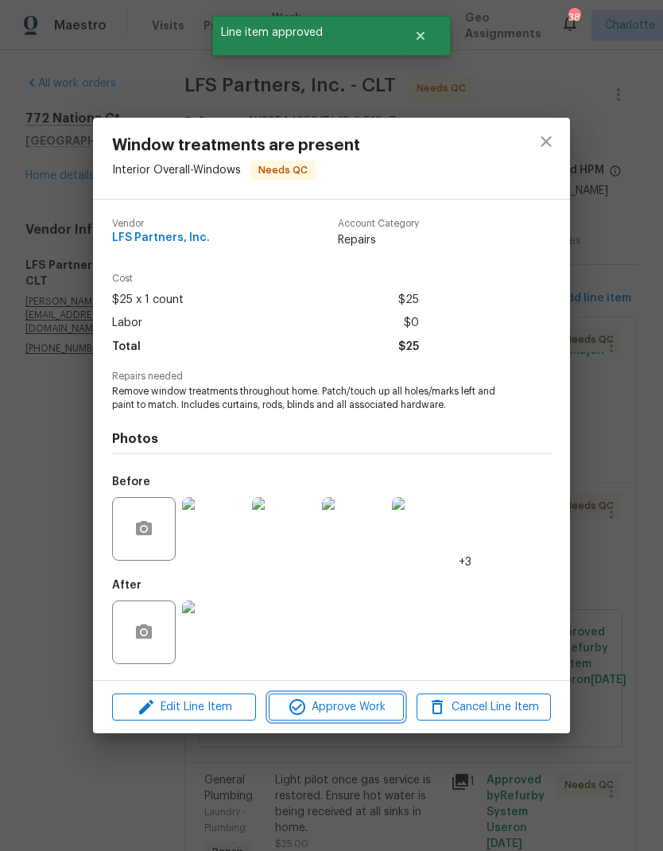
click at [336, 712] on span "Approve Work" at bounding box center [336, 708] width 125 height 20
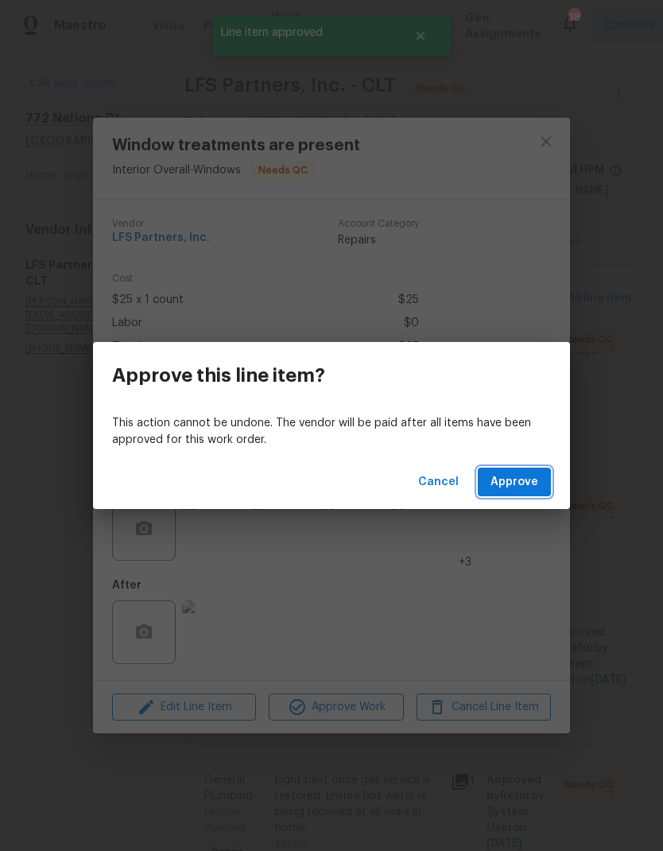
click at [537, 484] on span "Approve" at bounding box center [515, 482] width 48 height 20
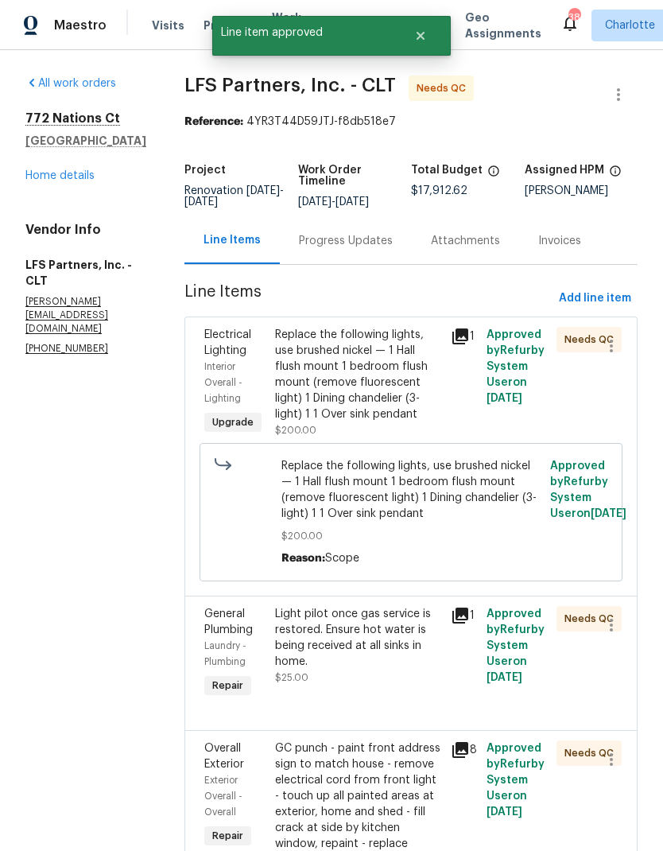
click at [209, 365] on span "Interior Overall - Lighting" at bounding box center [223, 382] width 38 height 41
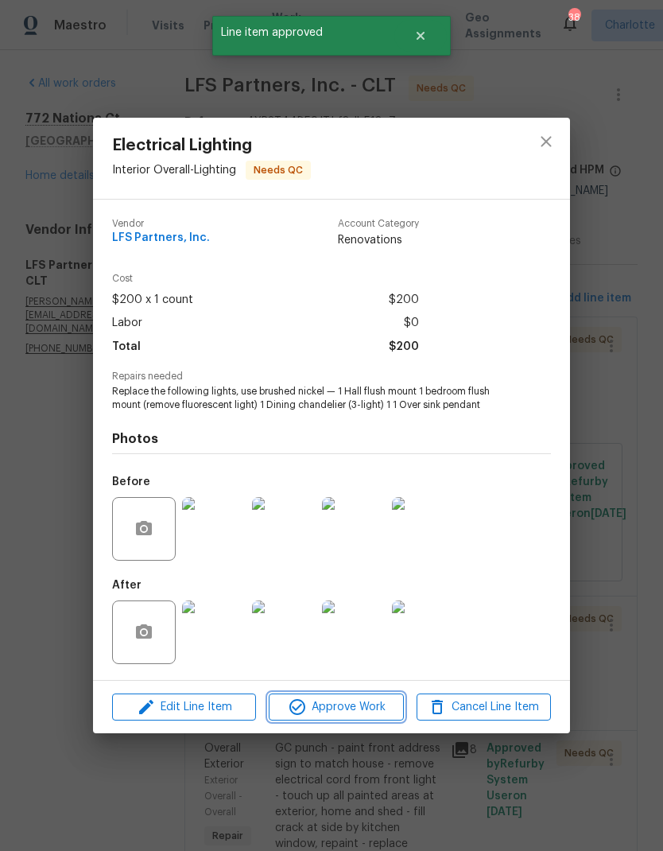
click at [333, 712] on span "Approve Work" at bounding box center [336, 708] width 125 height 20
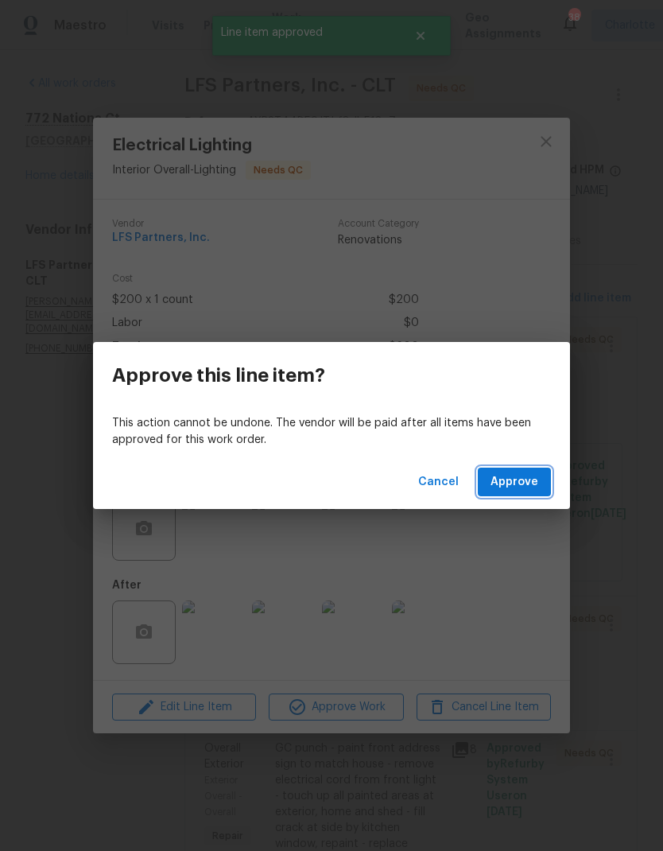
click at [525, 489] on span "Approve" at bounding box center [515, 482] width 48 height 20
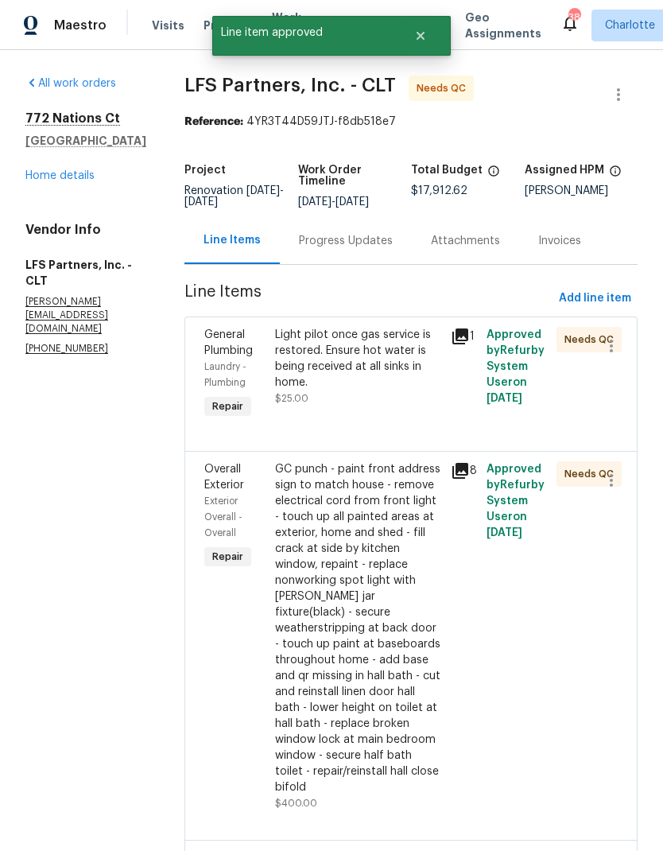
click at [225, 370] on span "Laundry - Plumbing" at bounding box center [225, 374] width 42 height 25
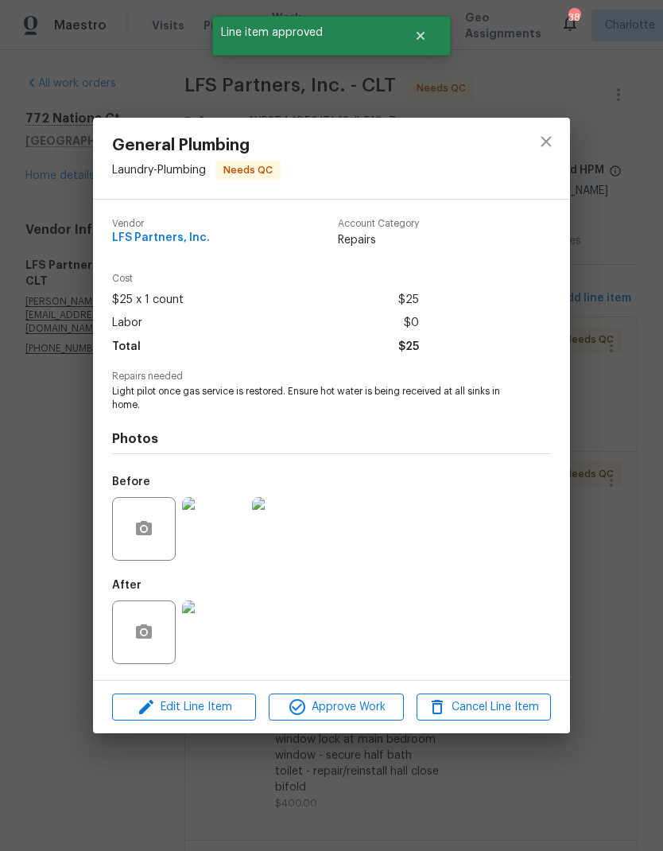
click at [336, 717] on span "Approve Work" at bounding box center [336, 708] width 125 height 20
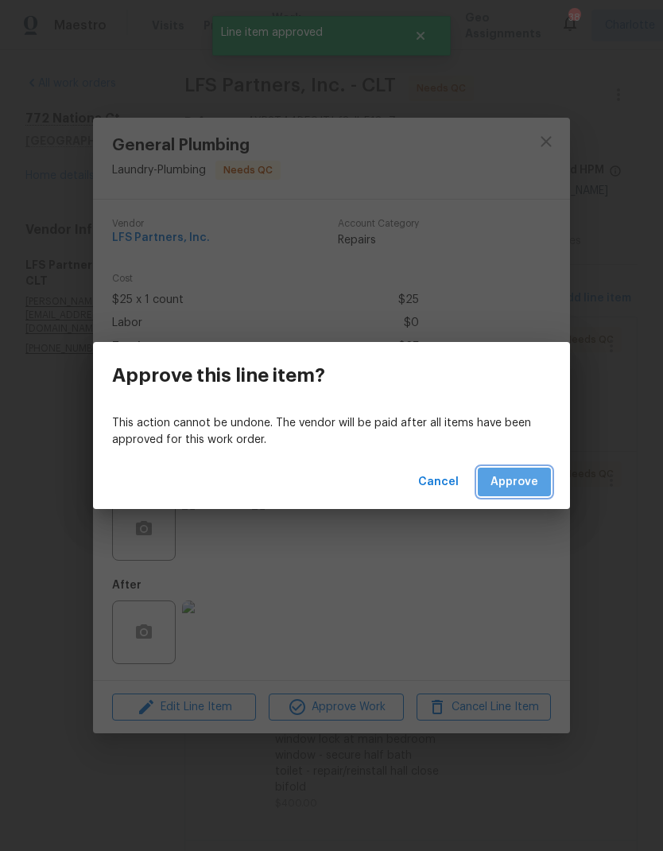
click at [526, 488] on span "Approve" at bounding box center [515, 482] width 48 height 20
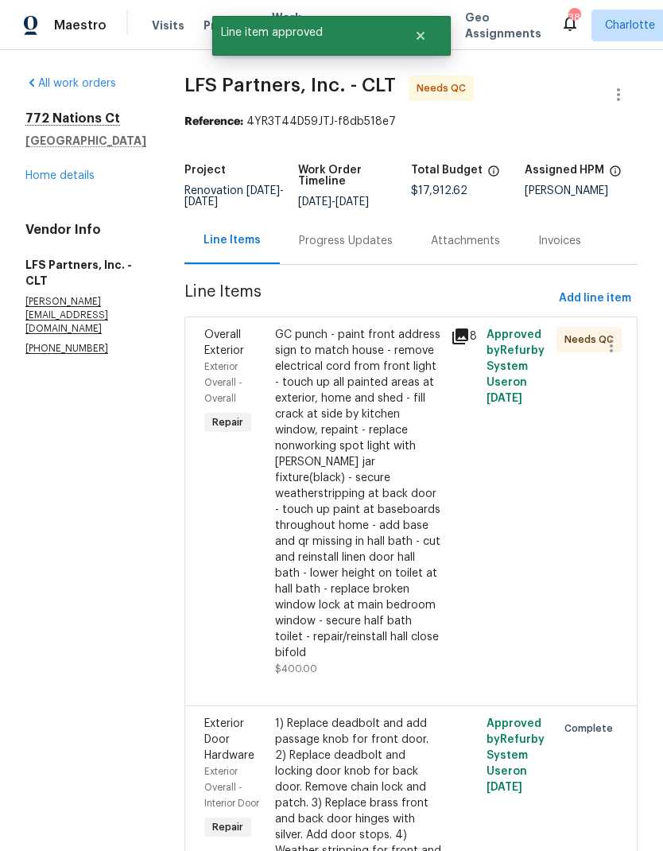
click at [204, 357] on div "Overall Exterior" at bounding box center [234, 343] width 61 height 32
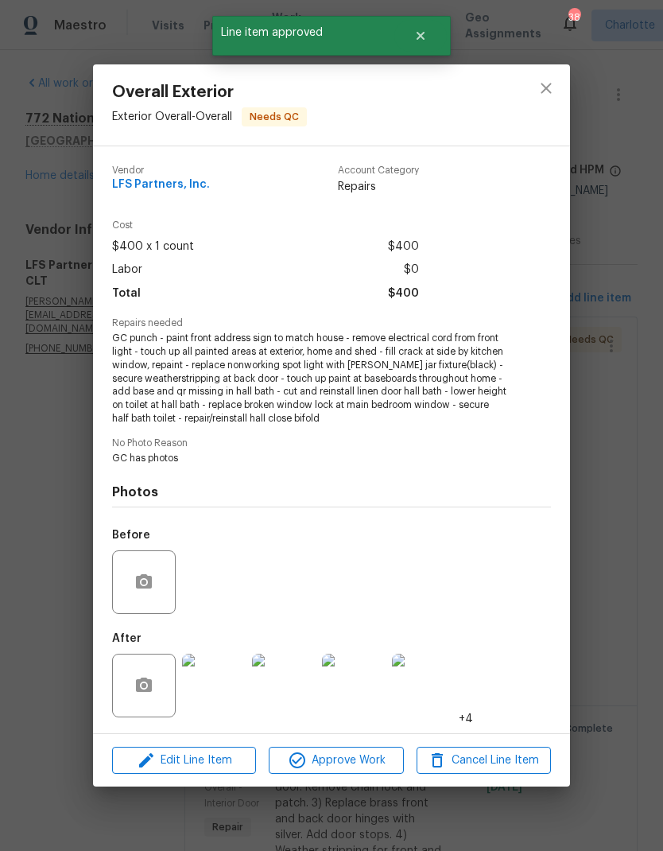
click at [208, 689] on img at bounding box center [214, 686] width 64 height 64
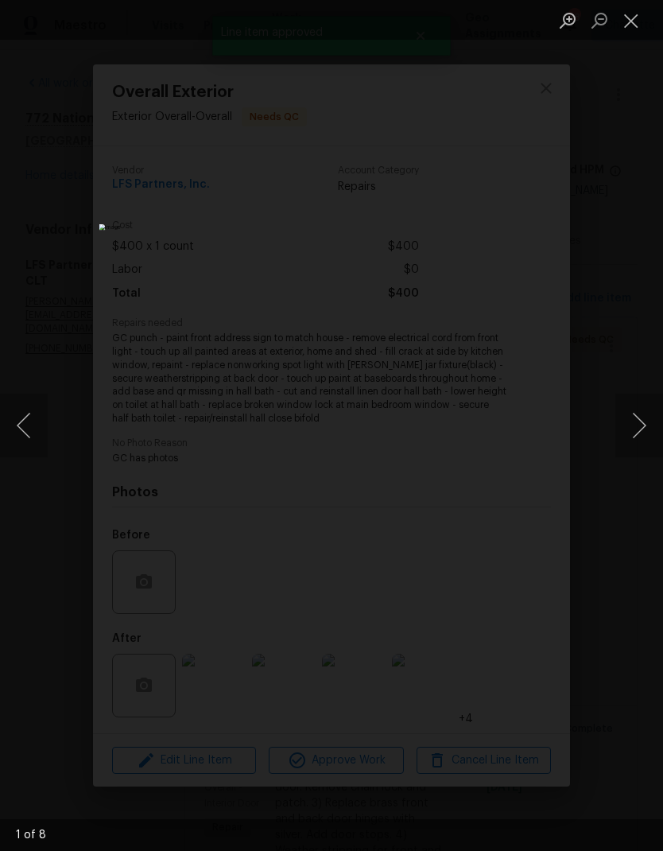
click at [633, 440] on button "Next image" at bounding box center [640, 426] width 48 height 64
click at [631, 445] on button "Next image" at bounding box center [640, 426] width 48 height 64
click at [640, 443] on button "Next image" at bounding box center [640, 426] width 48 height 64
click at [639, 444] on button "Next image" at bounding box center [640, 426] width 48 height 64
click at [636, 443] on button "Next image" at bounding box center [640, 426] width 48 height 64
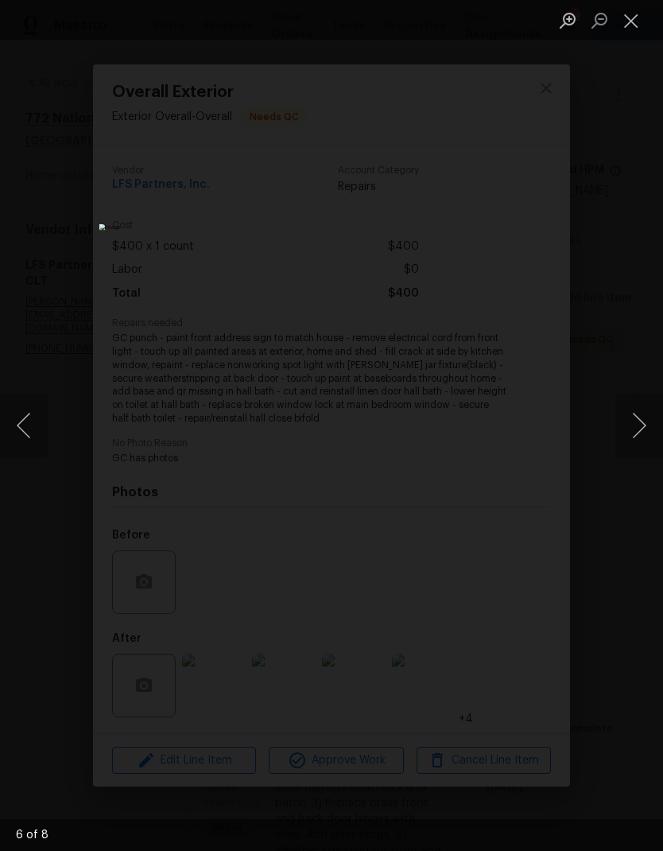
click at [633, 439] on button "Next image" at bounding box center [640, 426] width 48 height 64
click at [644, 425] on button "Next image" at bounding box center [640, 426] width 48 height 64
click at [639, 417] on button "Next image" at bounding box center [640, 426] width 48 height 64
click at [633, 28] on button "Close lightbox" at bounding box center [632, 20] width 32 height 28
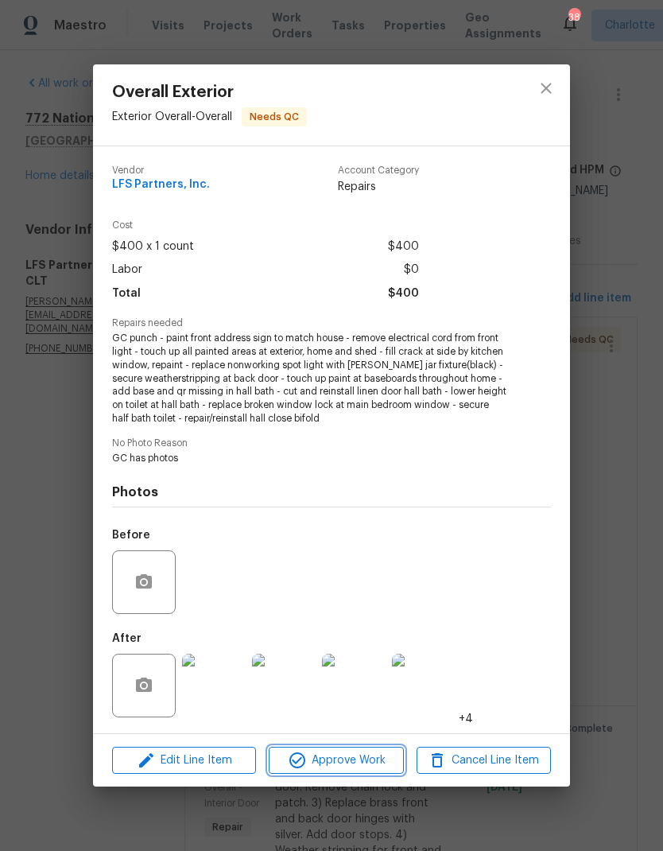
click at [344, 766] on span "Approve Work" at bounding box center [336, 761] width 125 height 20
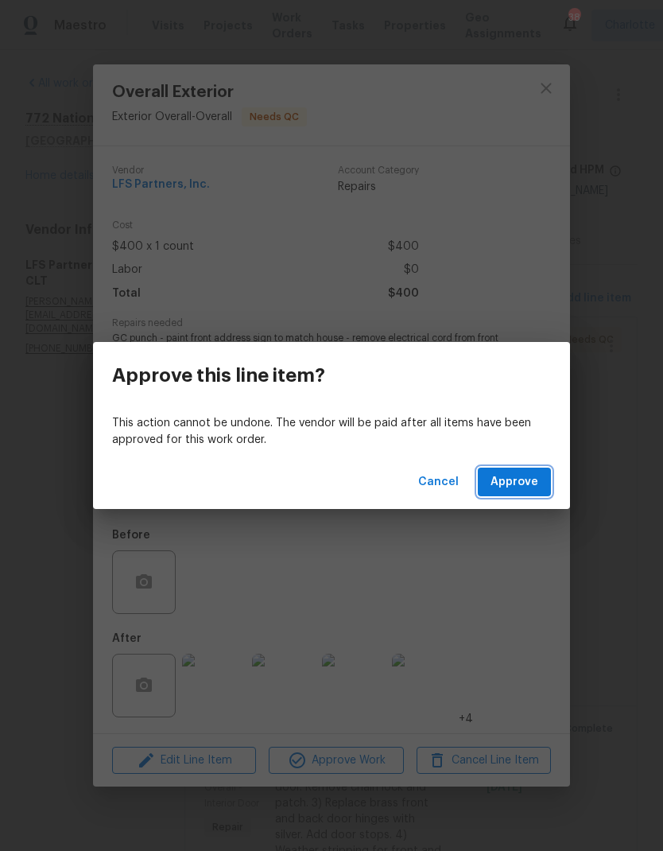
click at [522, 487] on span "Approve" at bounding box center [515, 482] width 48 height 20
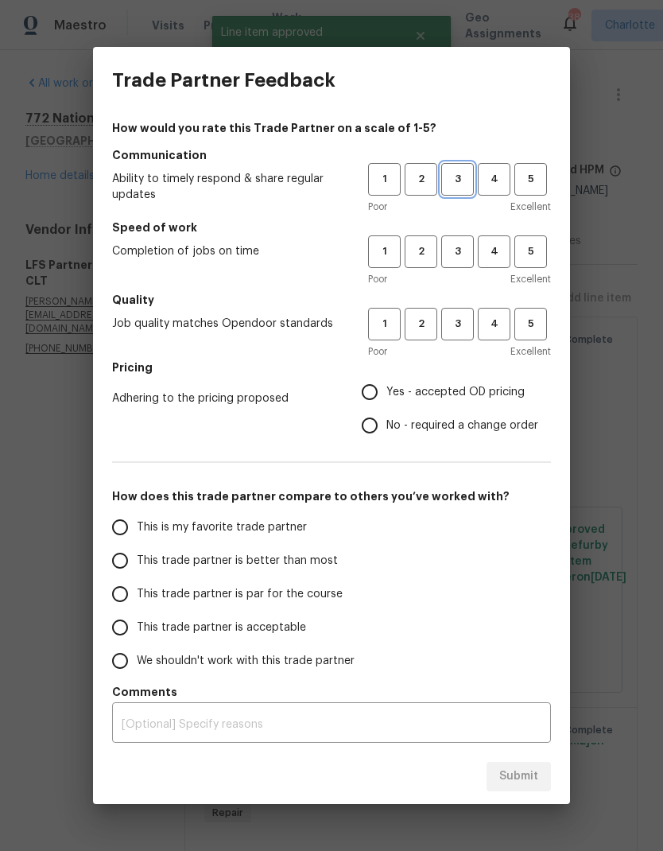
click at [466, 176] on span "3" at bounding box center [457, 179] width 29 height 18
click at [468, 262] on button "3" at bounding box center [457, 251] width 33 height 33
click at [472, 321] on span "3" at bounding box center [457, 324] width 29 height 18
click at [365, 401] on input "Yes - accepted OD pricing" at bounding box center [369, 391] width 33 height 33
radio input "true"
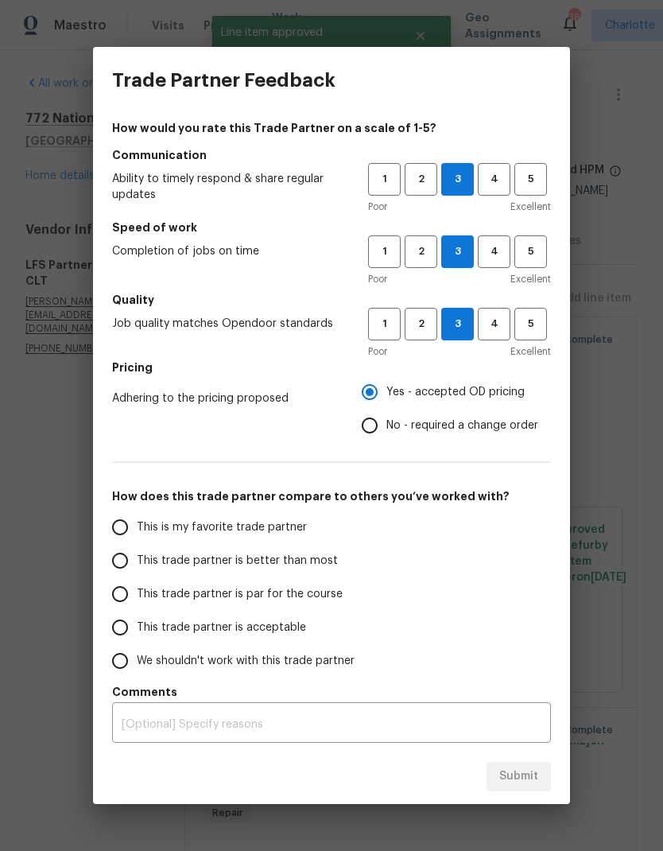
click at [119, 564] on input "This trade partner is better than most" at bounding box center [119, 560] width 33 height 33
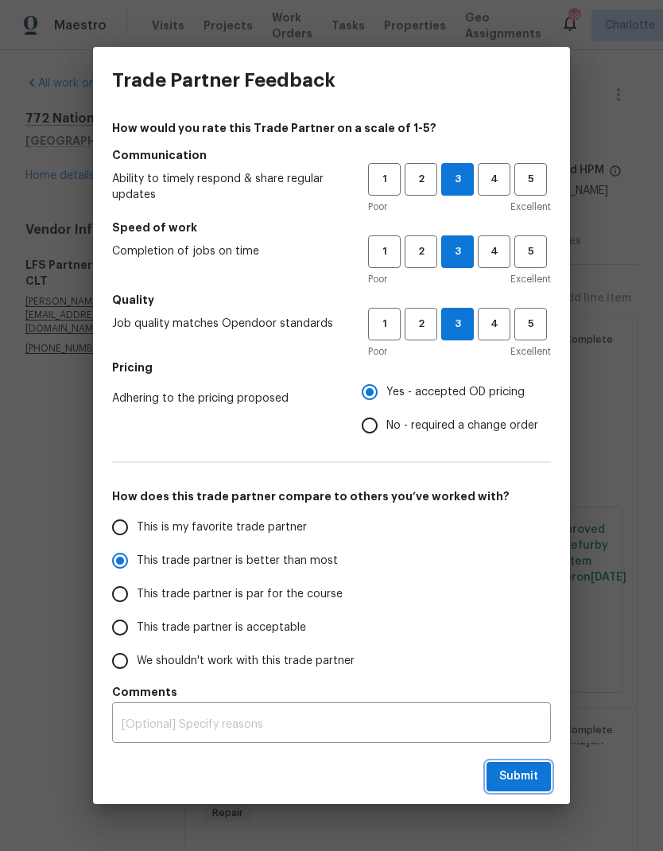
click at [515, 779] on span "Submit" at bounding box center [519, 777] width 39 height 20
radio input "true"
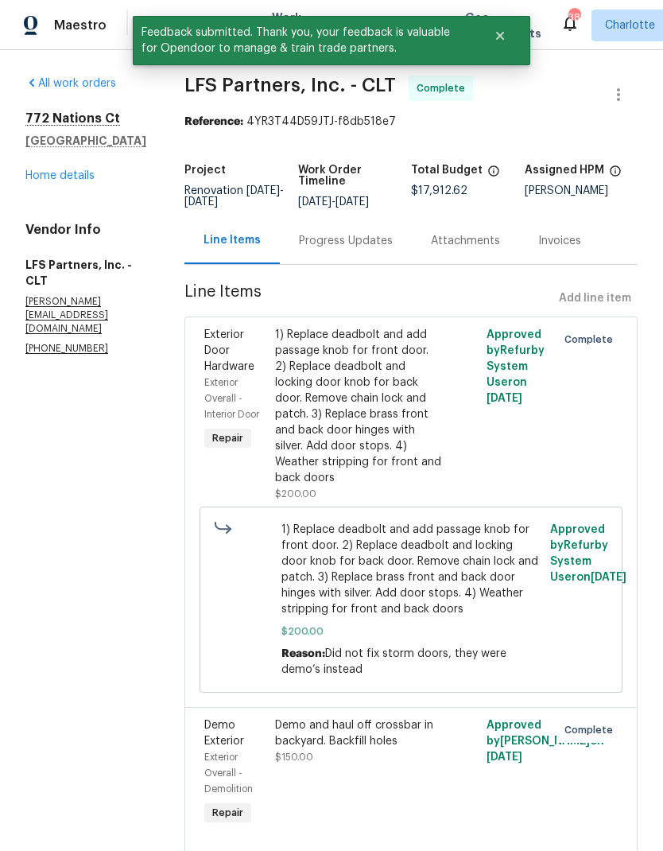
click at [64, 180] on link "Home details" at bounding box center [59, 175] width 69 height 11
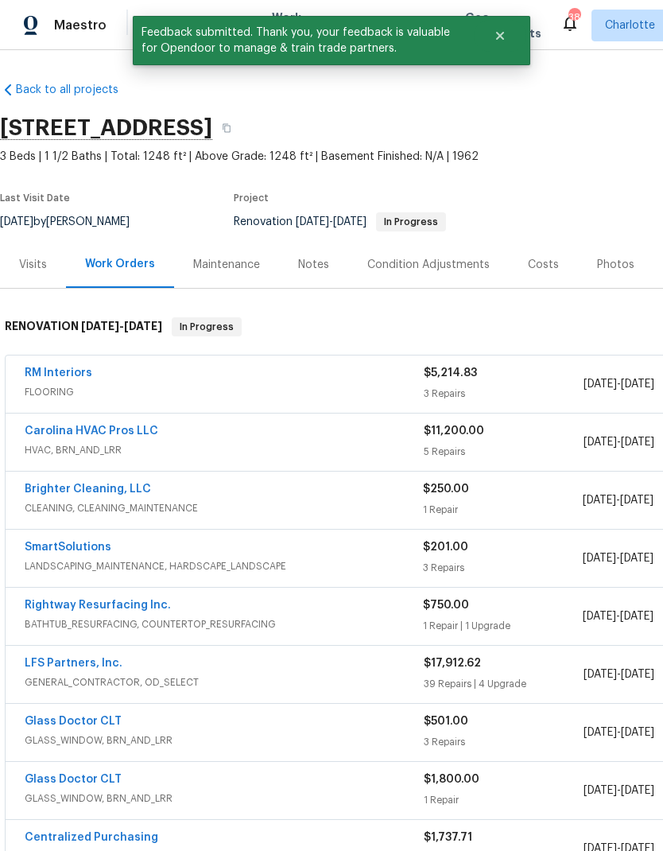
click at [74, 377] on link "RM Interiors" at bounding box center [59, 372] width 68 height 11
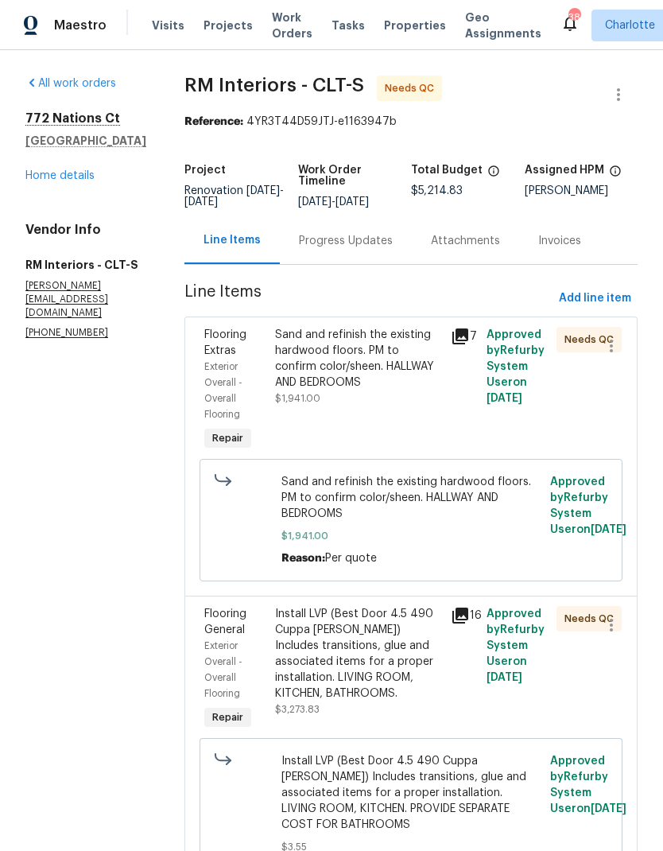
click at [227, 341] on div "Flooring Extras" at bounding box center [234, 343] width 61 height 32
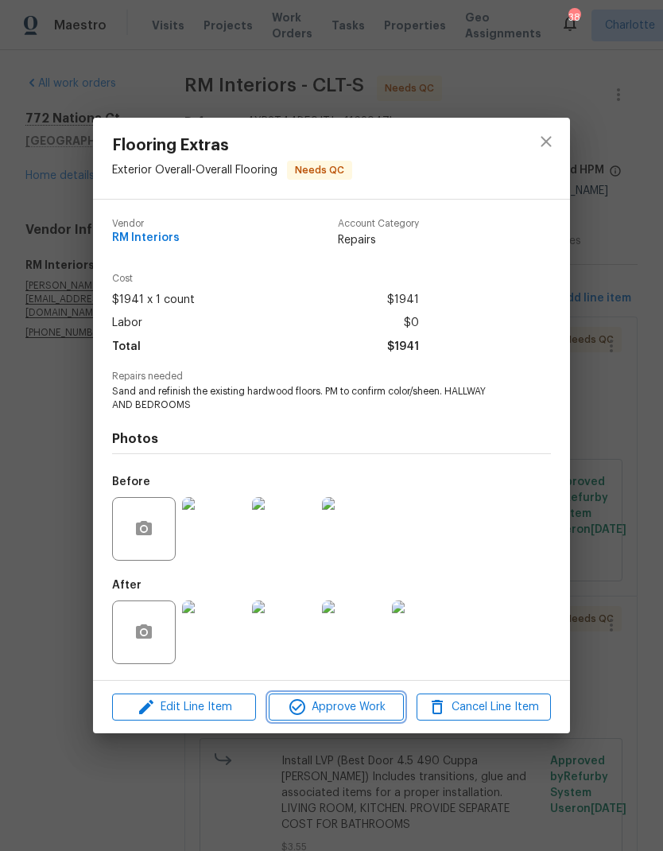
click at [325, 713] on span "Approve Work" at bounding box center [336, 708] width 125 height 20
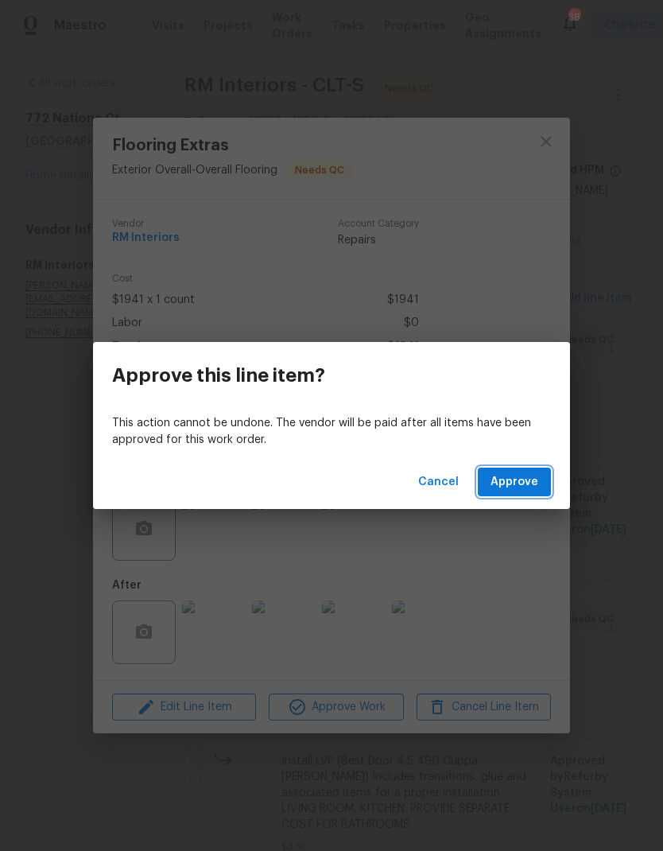
click at [519, 481] on span "Approve" at bounding box center [515, 482] width 48 height 20
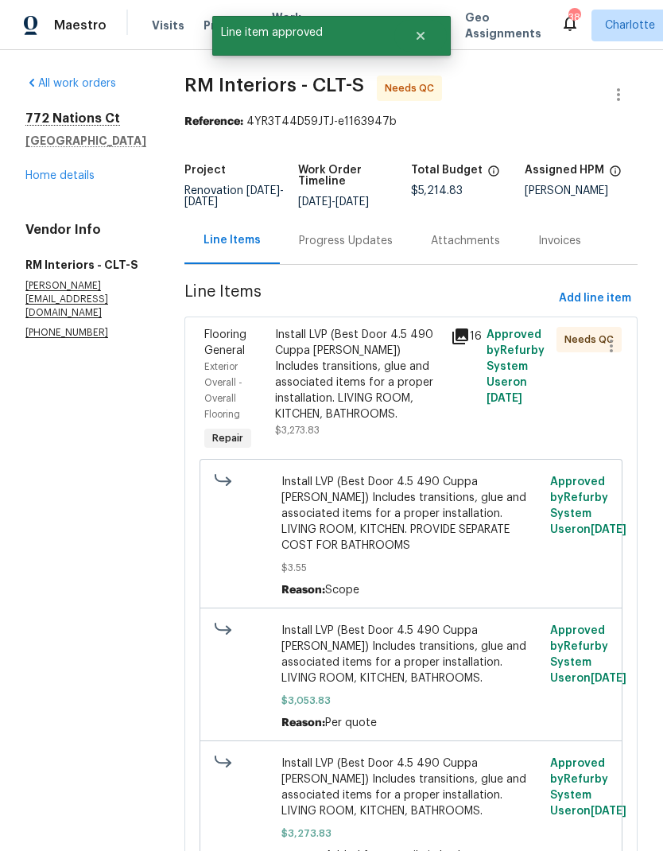
click at [215, 360] on div "Exterior Overall - Overall Flooring" at bounding box center [234, 391] width 61 height 64
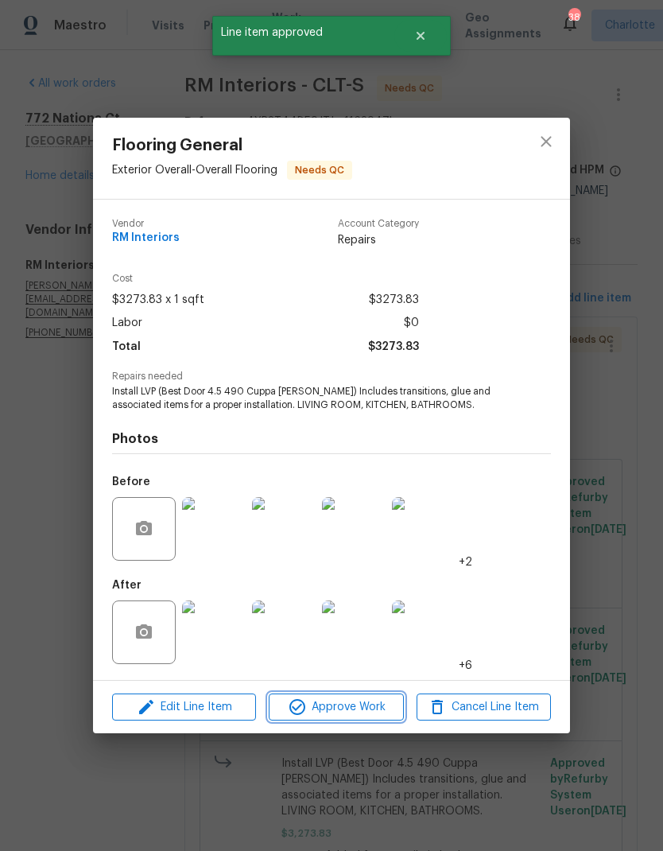
click at [340, 706] on span "Approve Work" at bounding box center [336, 708] width 125 height 20
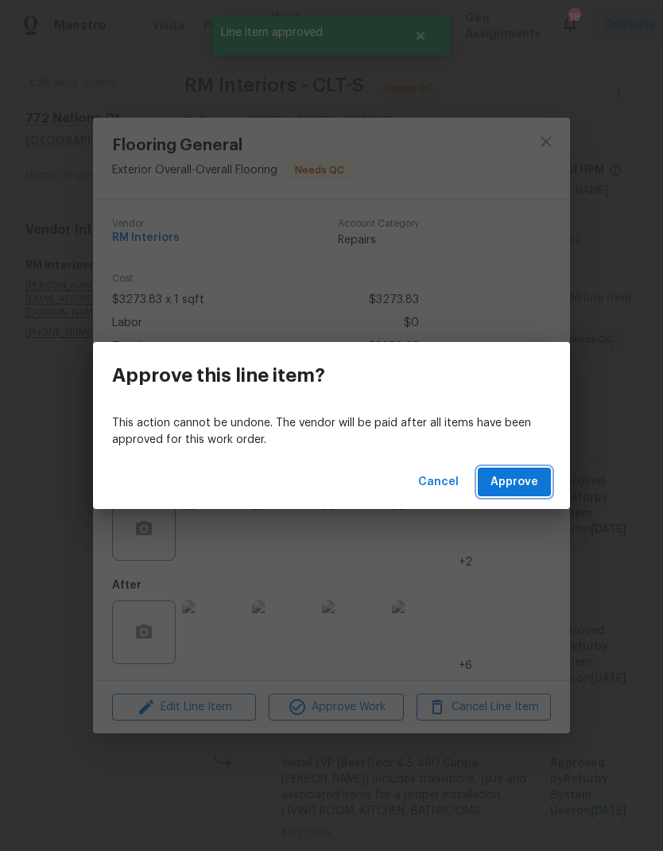
click at [515, 489] on span "Approve" at bounding box center [515, 482] width 48 height 20
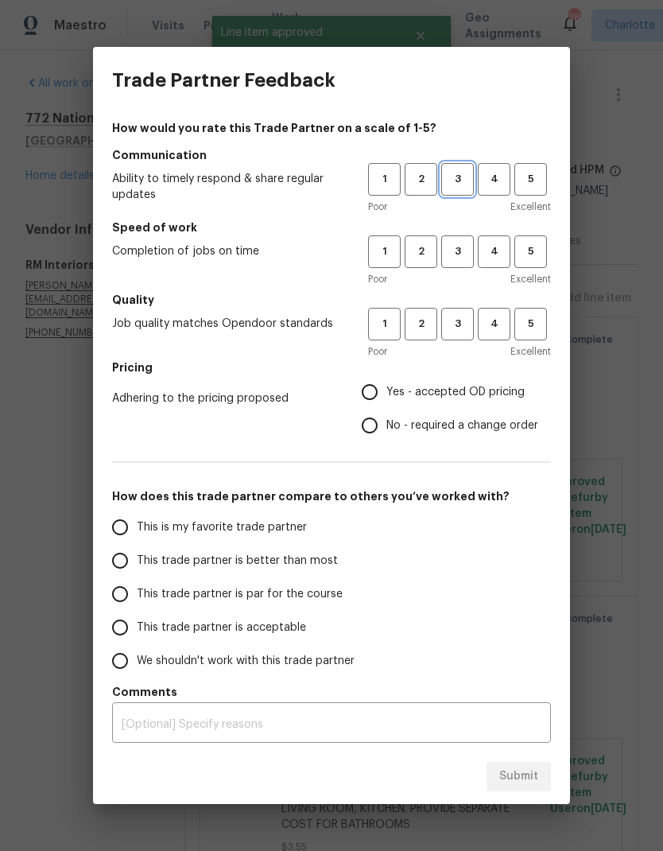
click at [448, 182] on span "3" at bounding box center [457, 179] width 29 height 18
click at [454, 251] on span "3" at bounding box center [457, 252] width 29 height 18
click at [457, 317] on span "3" at bounding box center [457, 324] width 29 height 18
click at [369, 391] on input "Yes - accepted OD pricing" at bounding box center [369, 391] width 33 height 33
radio input "true"
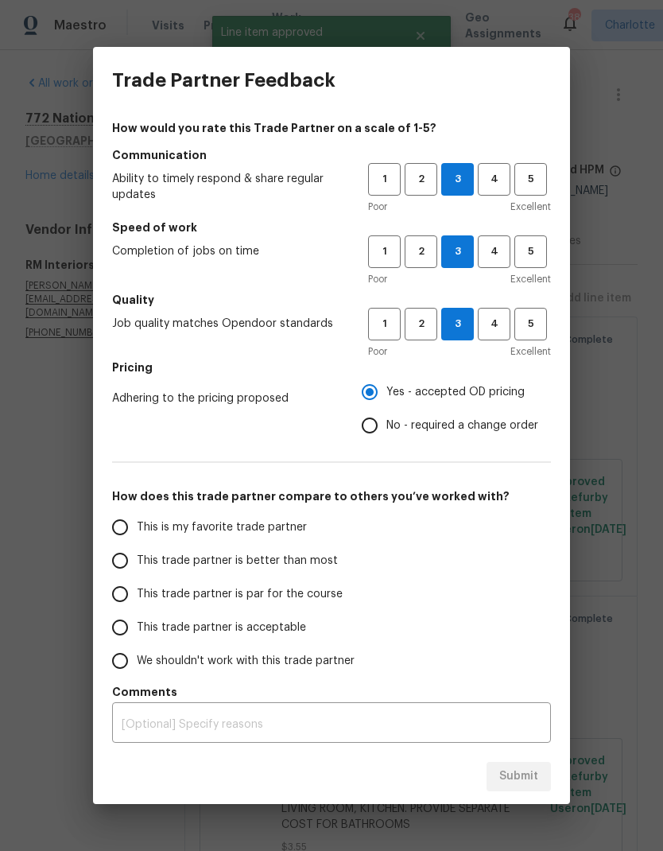
click at [134, 584] on label "This trade partner is par for the course" at bounding box center [228, 593] width 251 height 33
click at [134, 584] on input "This trade partner is par for the course" at bounding box center [119, 593] width 33 height 33
radio input "false"
click at [112, 576] on input "This trade partner is better than most" at bounding box center [119, 560] width 33 height 33
click at [516, 778] on span "Submit" at bounding box center [519, 777] width 39 height 20
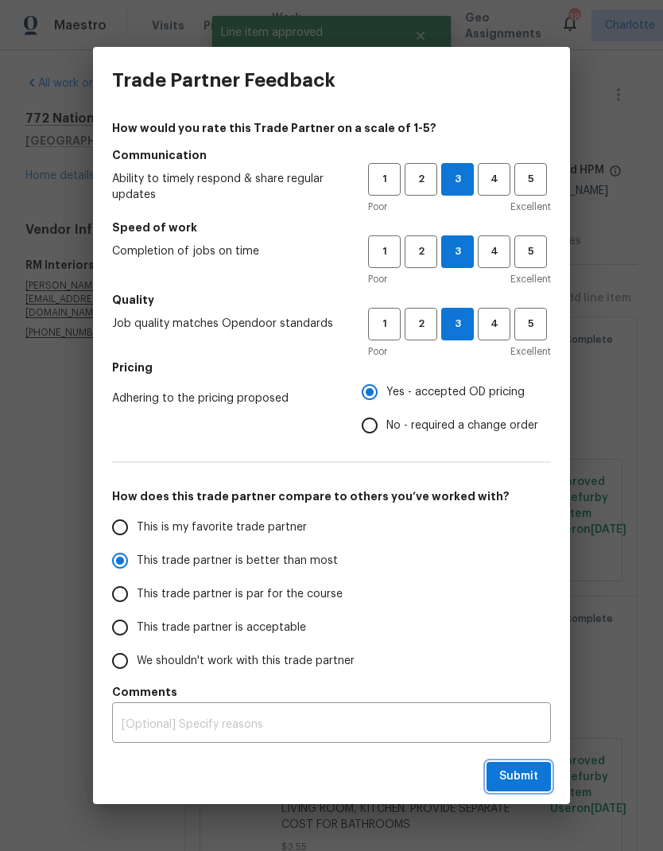
radio input "true"
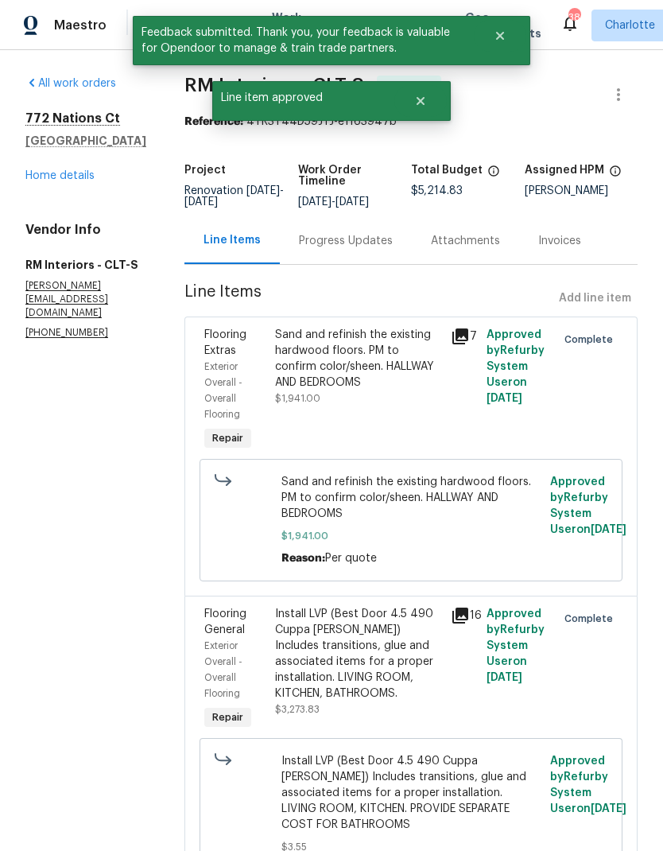
click at [68, 177] on link "Home details" at bounding box center [59, 175] width 69 height 11
